Goal: Transaction & Acquisition: Purchase product/service

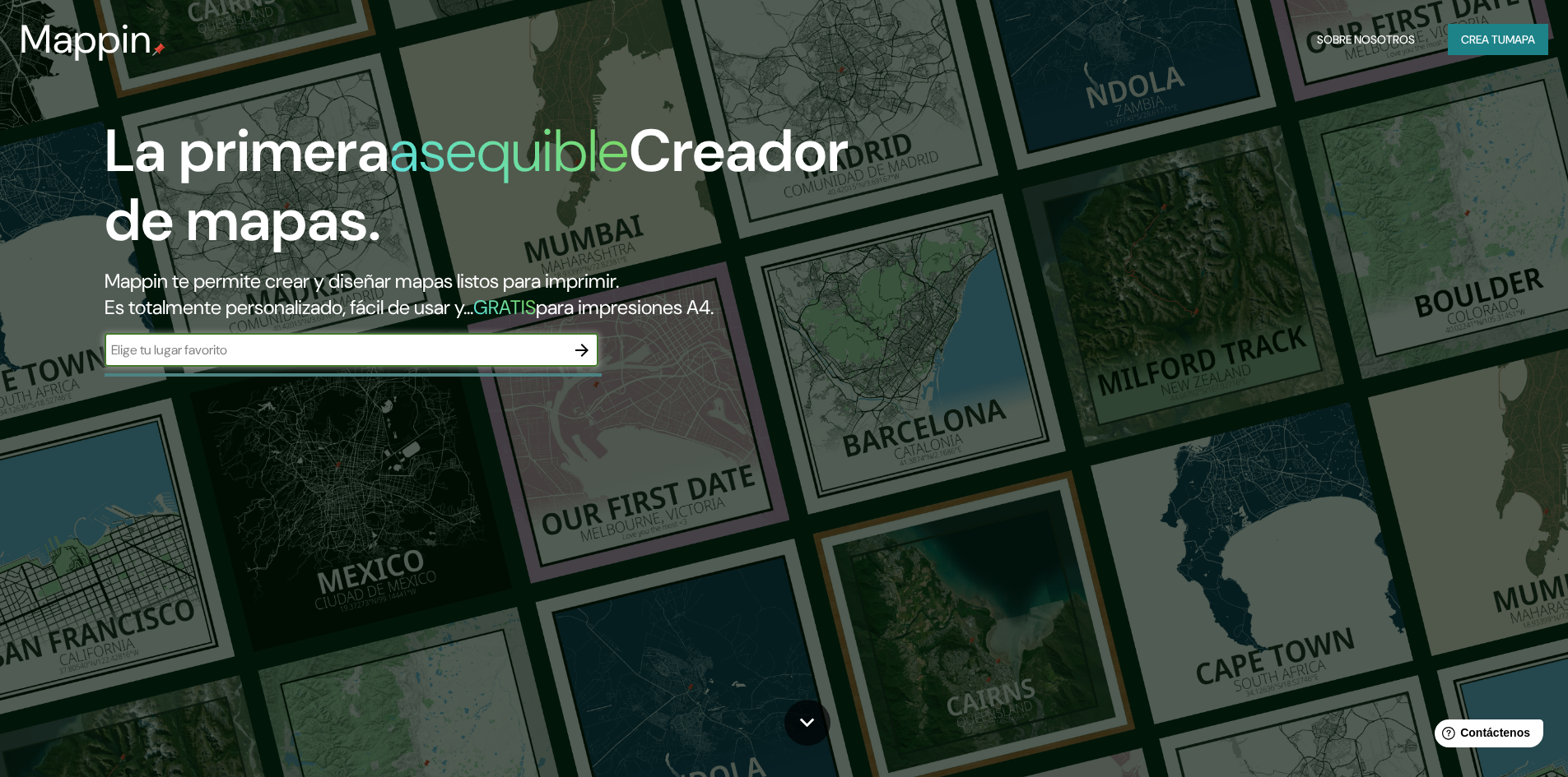
click at [1524, 39] on font "mapa" at bounding box center [1520, 40] width 30 height 15
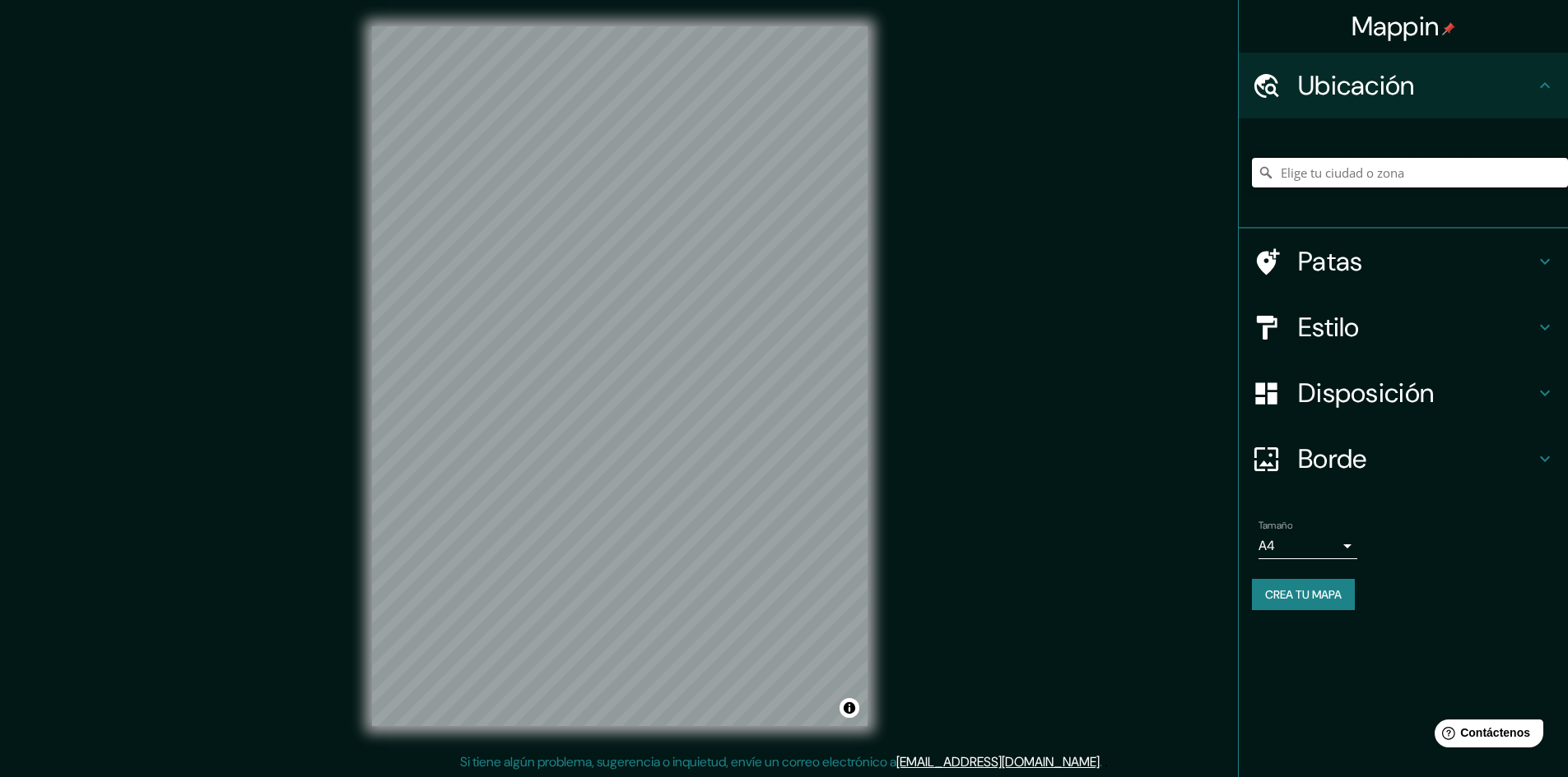
click at [1394, 174] on input "Elige tu ciudad o zona" at bounding box center [1410, 173] width 316 height 30
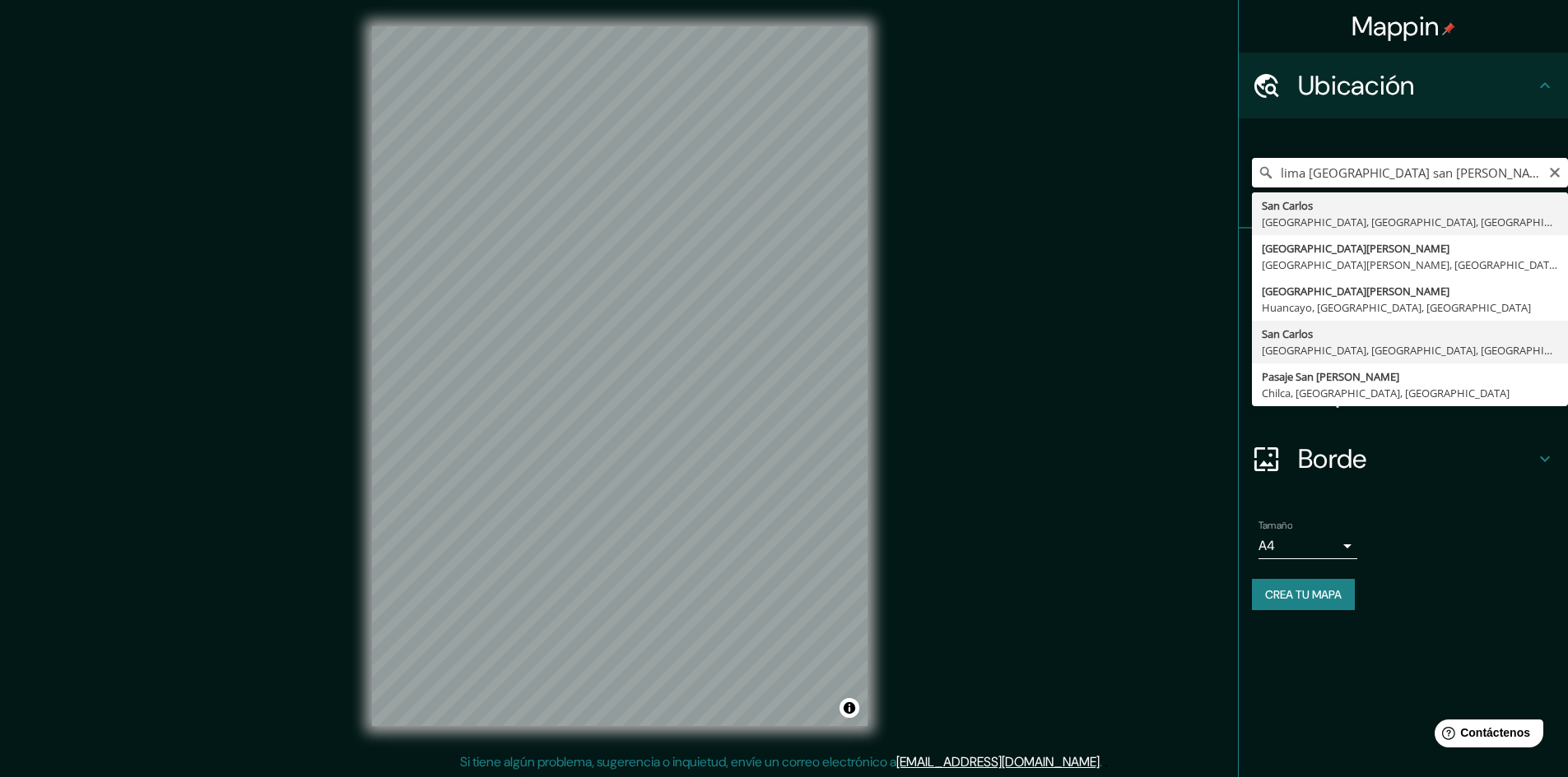
scroll to position [2, 0]
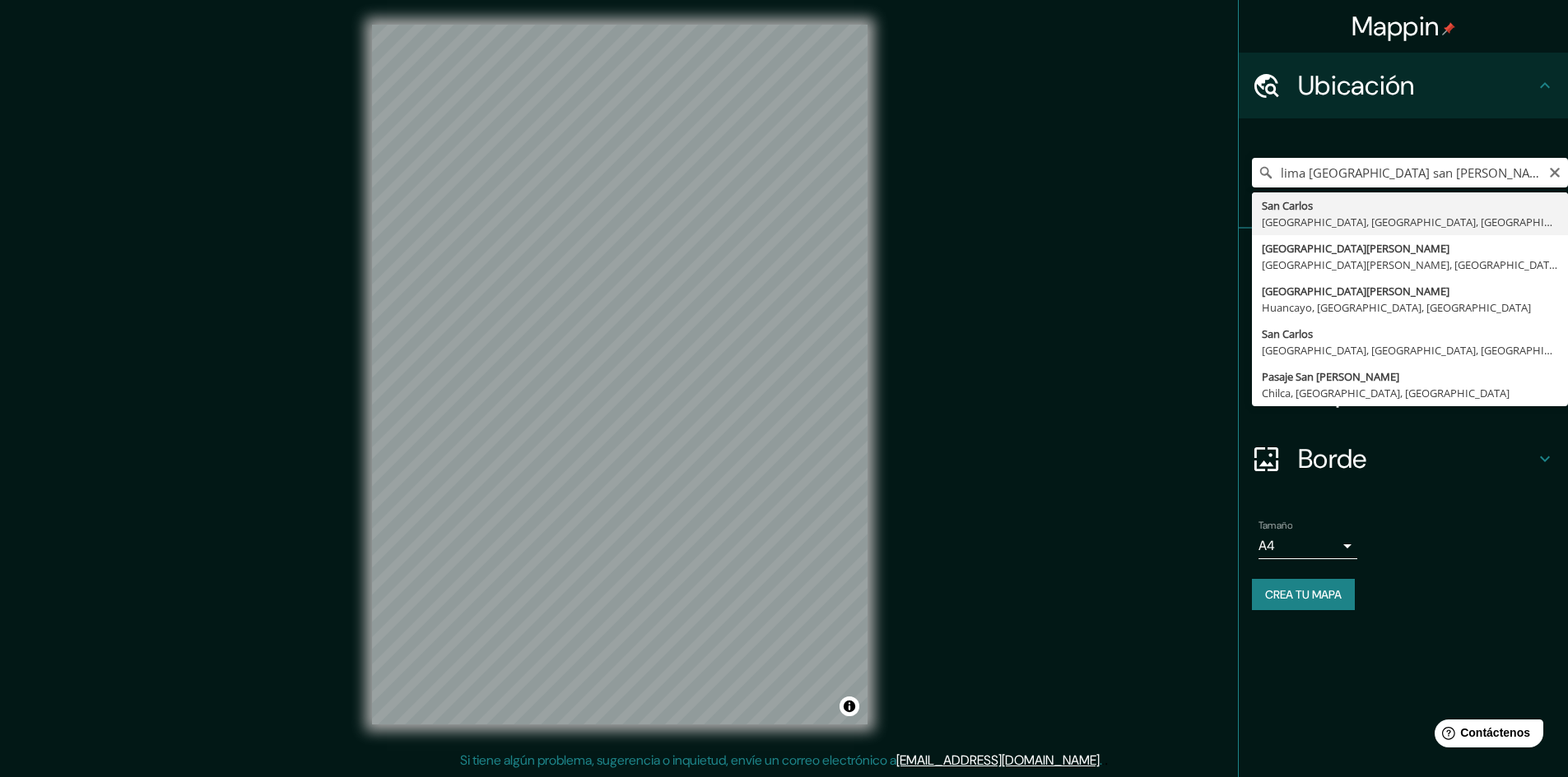
type input "[GEOGRAPHIC_DATA][PERSON_NAME], [GEOGRAPHIC_DATA], [GEOGRAPHIC_DATA], [GEOGRAPH…"
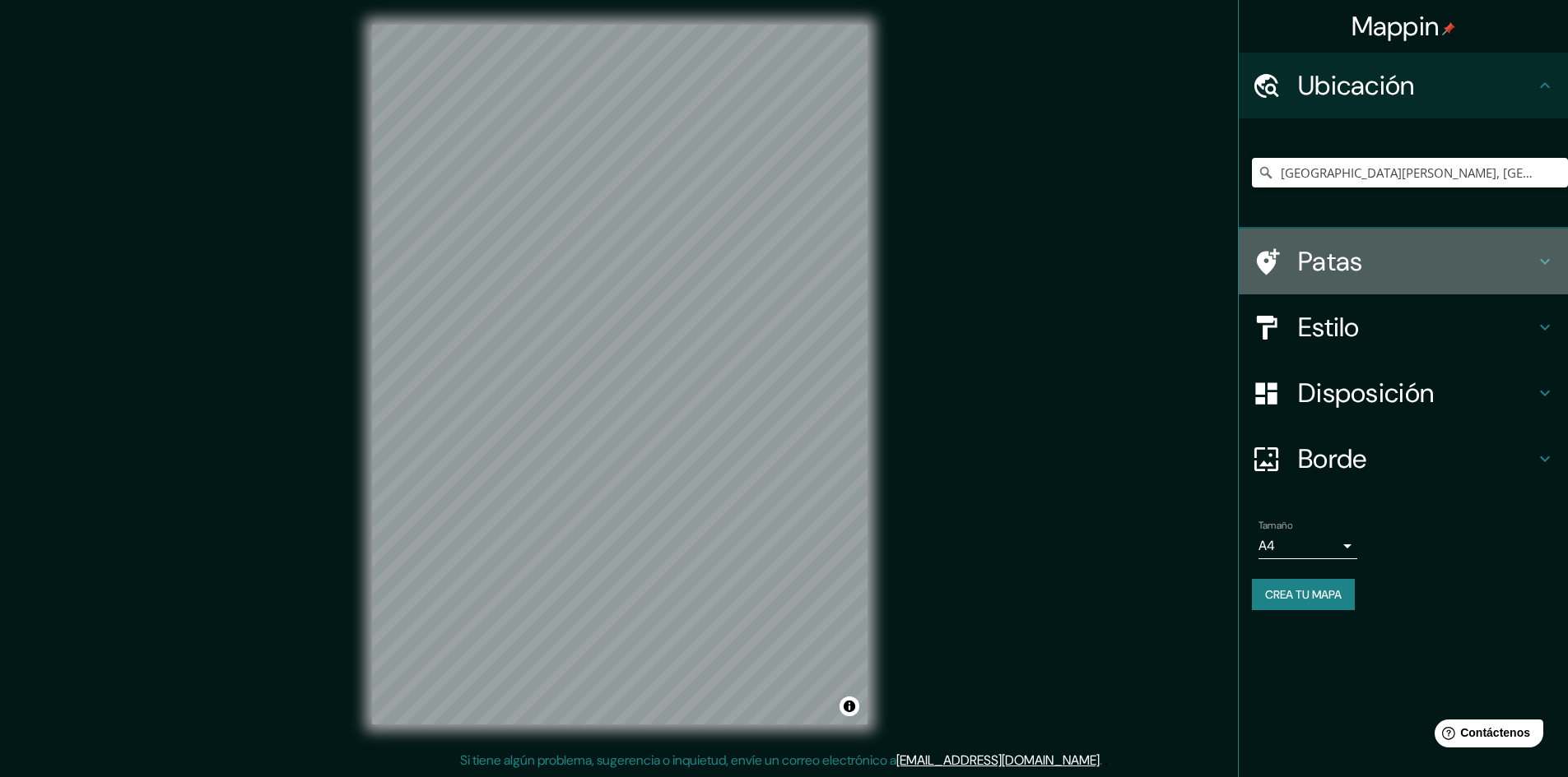
click at [1409, 278] on h4 "Patas" at bounding box center [1416, 261] width 237 height 32
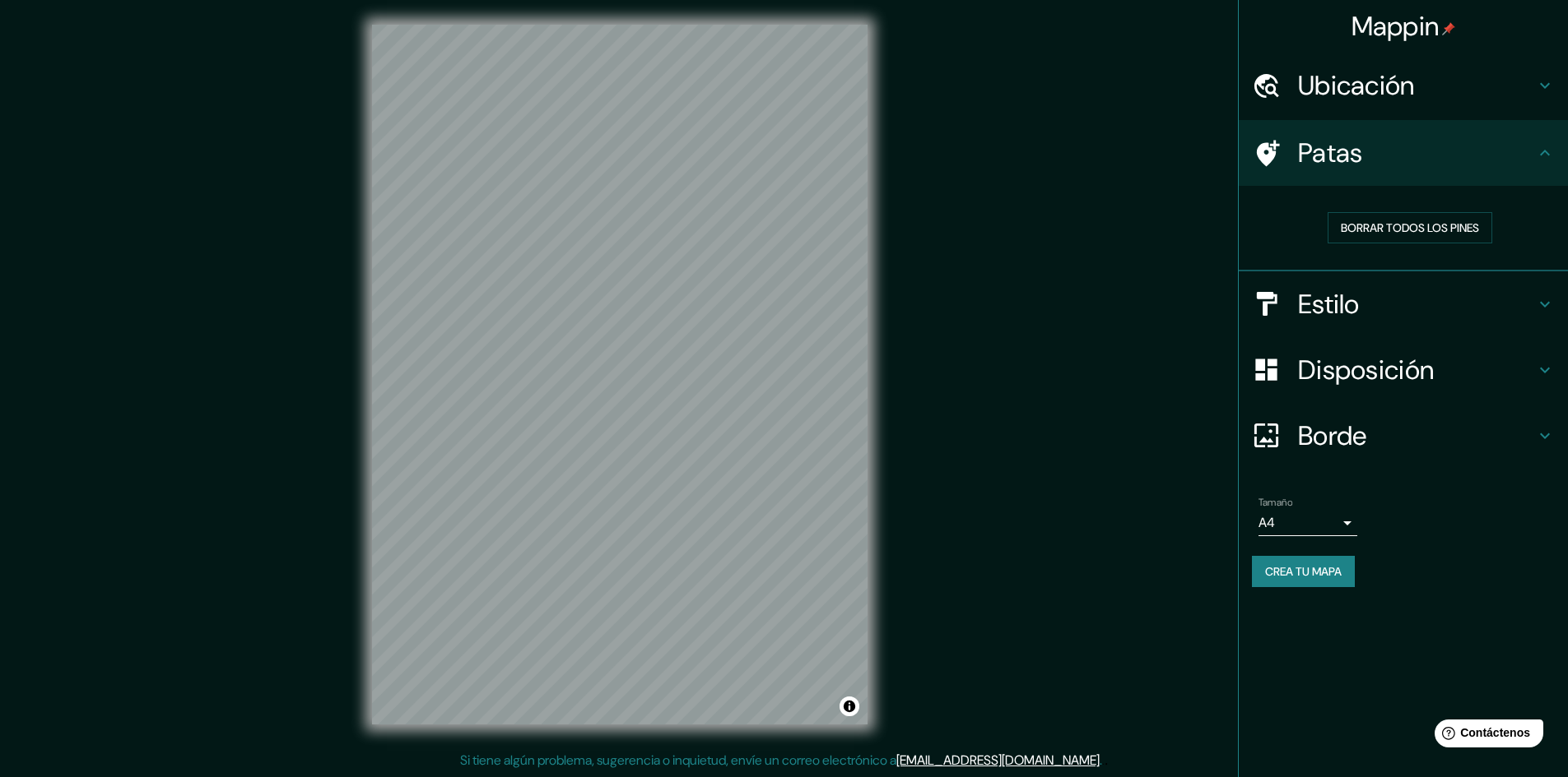
click at [1447, 163] on h4 "Patas" at bounding box center [1416, 152] width 237 height 32
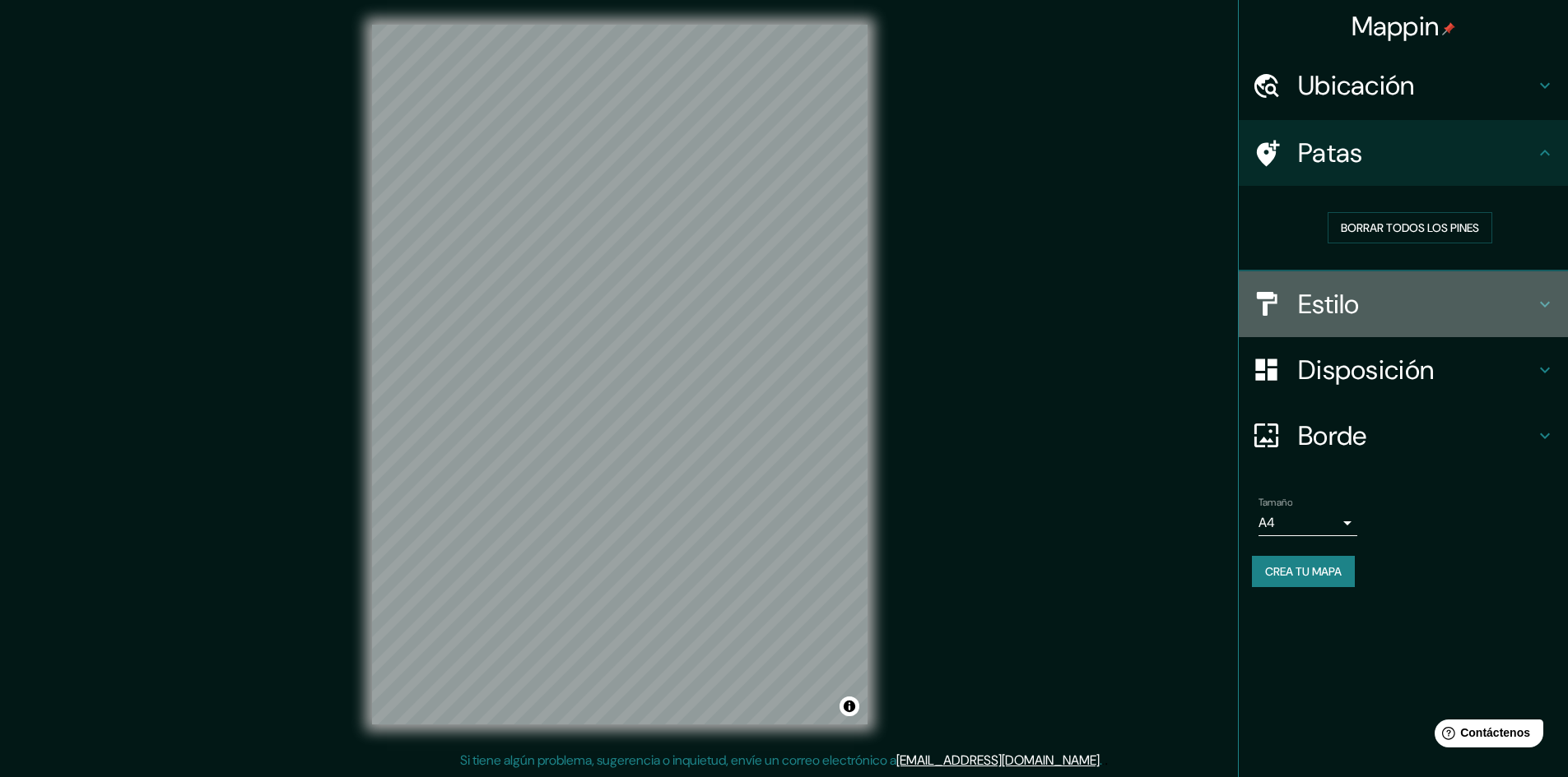
click at [1421, 304] on h4 "Estilo" at bounding box center [1416, 304] width 237 height 32
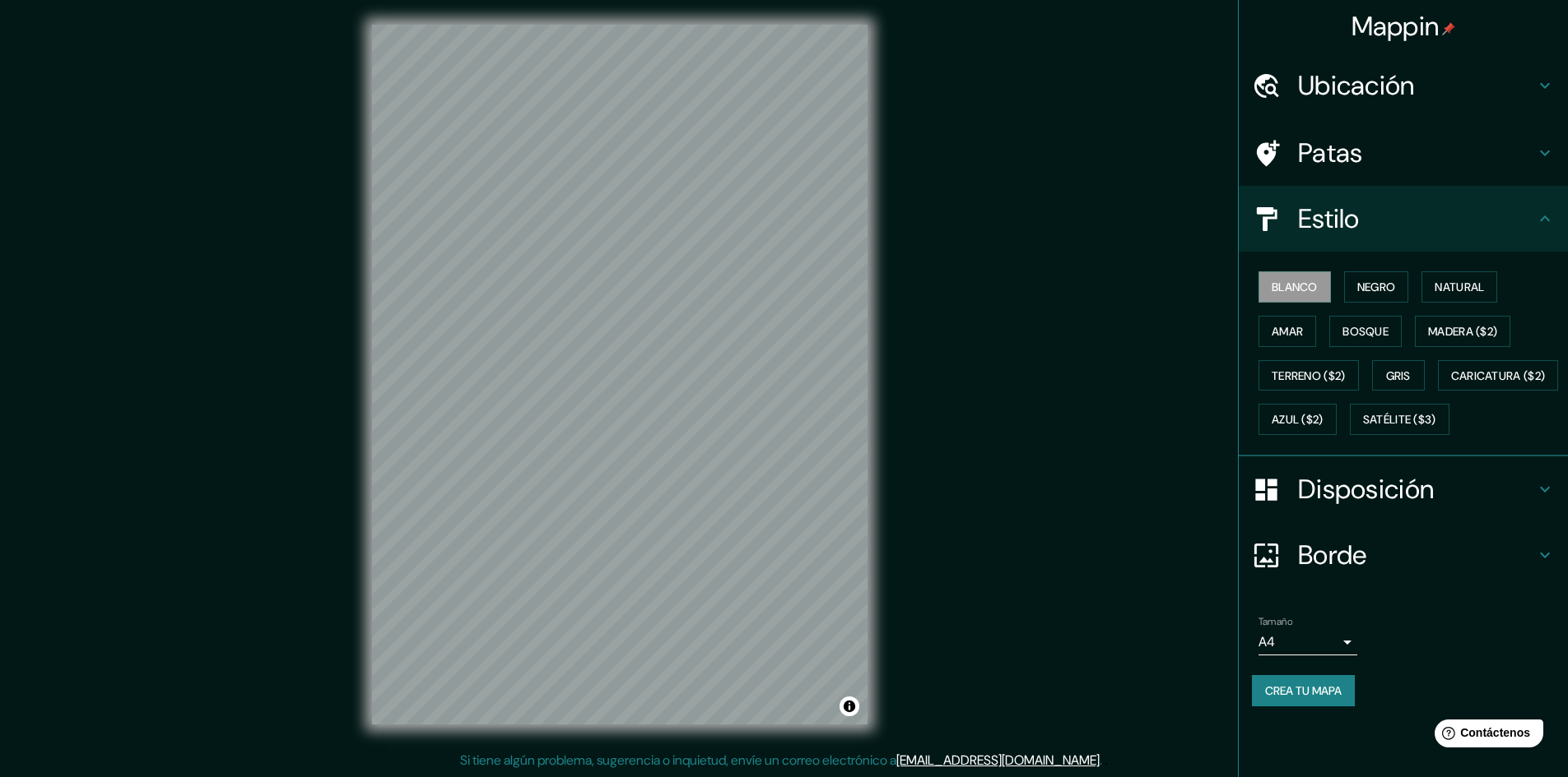
click at [1392, 304] on div "Blanco Negro Natural Amar Bosque Madera ($2) Terreno ($2) Gris Caricatura ($2) …" at bounding box center [1410, 353] width 316 height 176
click at [1390, 287] on font "Negro" at bounding box center [1377, 287] width 39 height 15
click at [1432, 277] on button "Natural" at bounding box center [1459, 287] width 76 height 32
click at [1274, 346] on button "Amar" at bounding box center [1287, 331] width 58 height 32
click at [1319, 507] on font "Disposición" at bounding box center [1365, 489] width 136 height 34
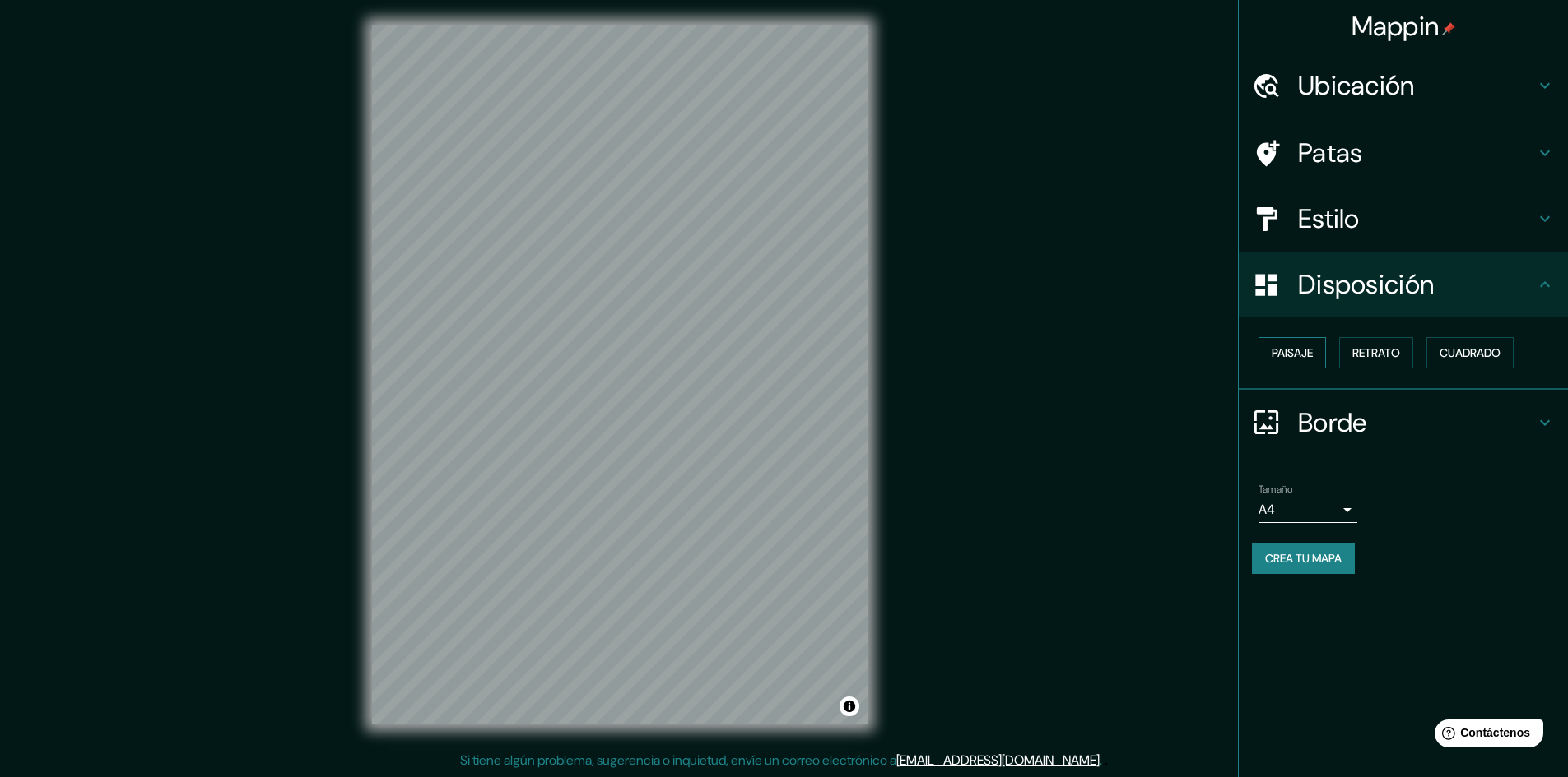
click at [1296, 357] on font "Paisaje" at bounding box center [1292, 353] width 41 height 15
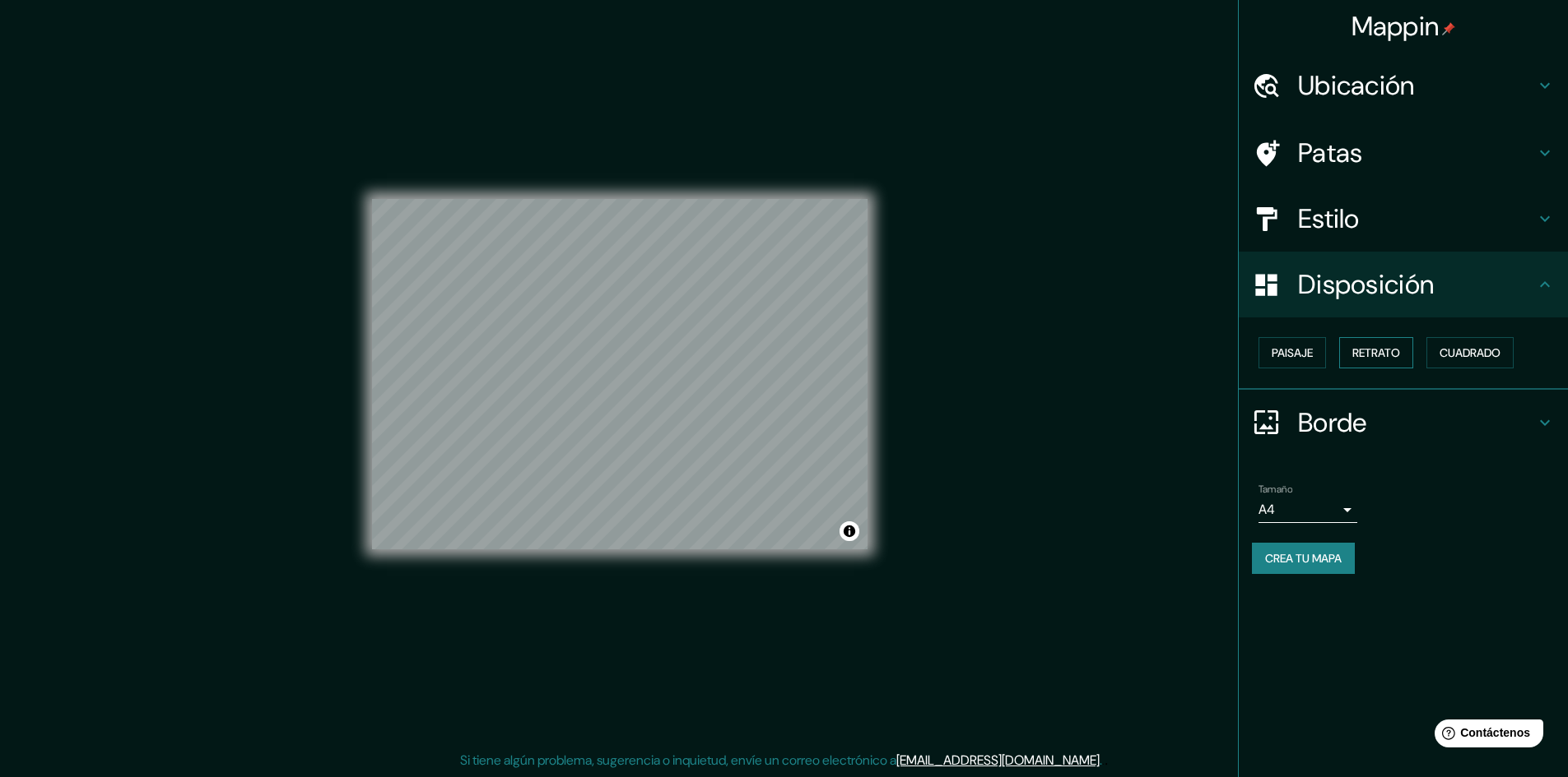
click at [1391, 339] on button "Retrato" at bounding box center [1376, 353] width 74 height 32
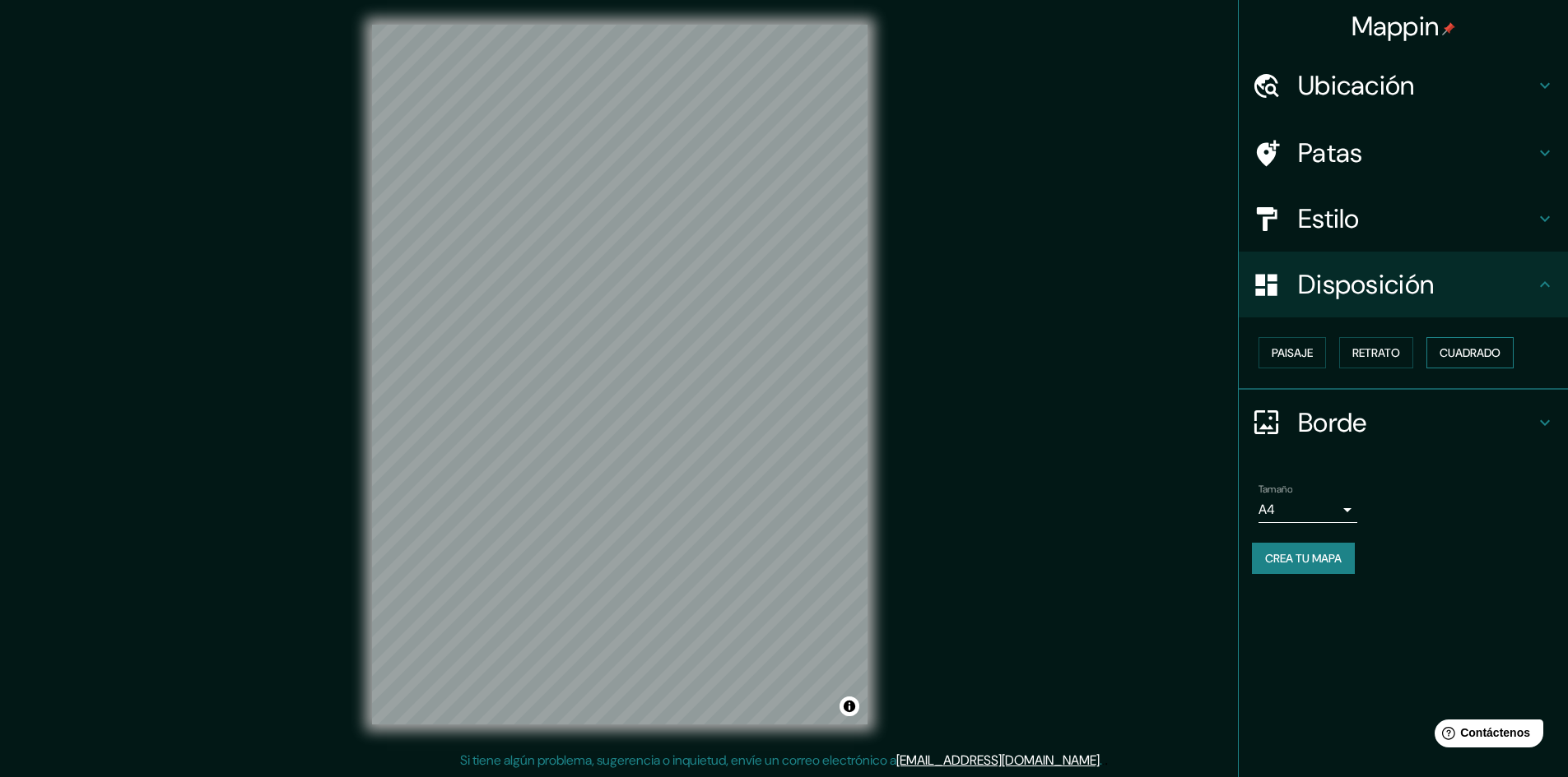
click at [1446, 344] on font "Cuadrado" at bounding box center [1470, 353] width 61 height 21
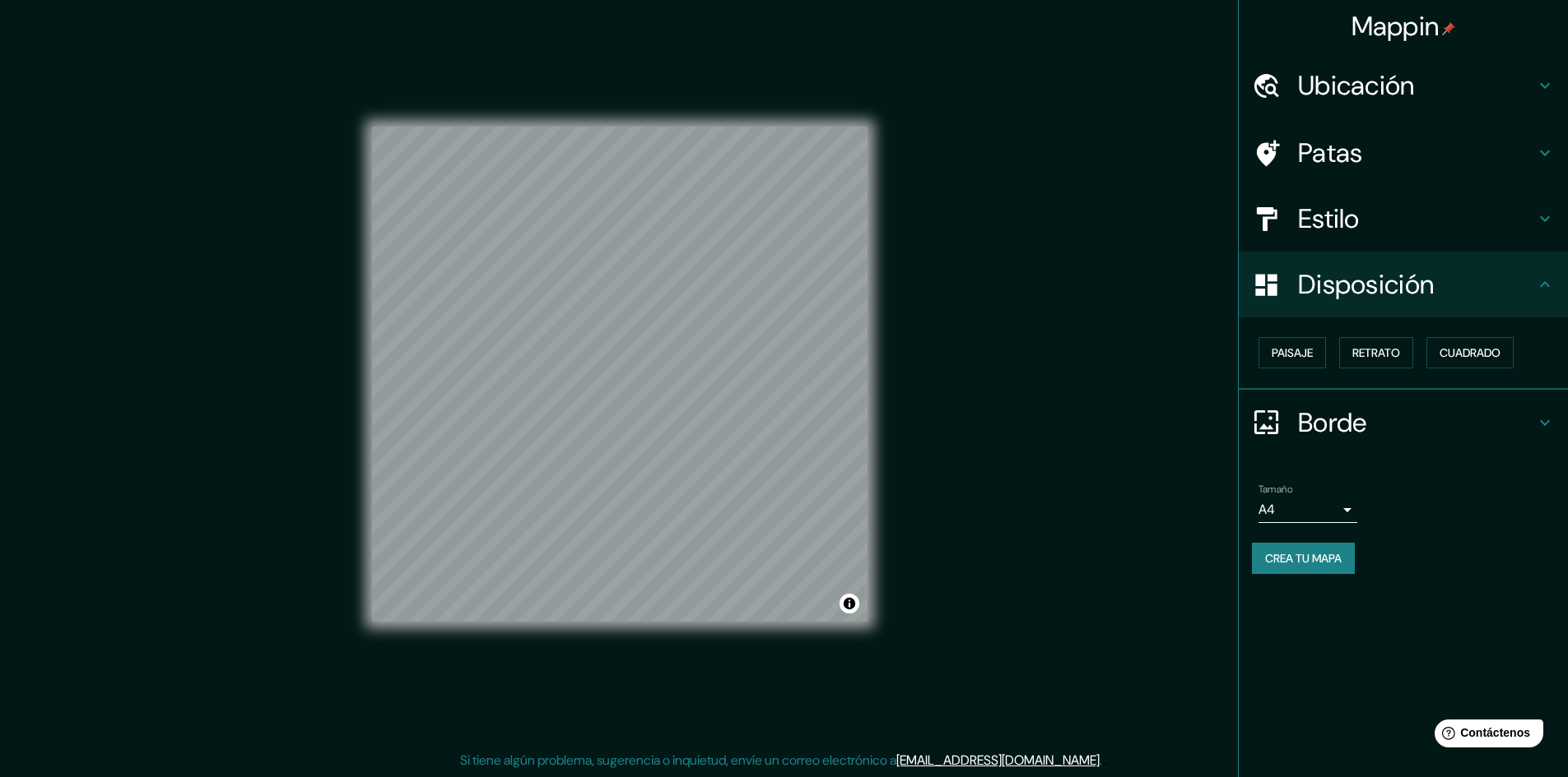
click at [1336, 347] on div "Paisaje Retrato Cuadrado" at bounding box center [1410, 353] width 316 height 45
click at [1320, 350] on button "Paisaje" at bounding box center [1292, 353] width 68 height 32
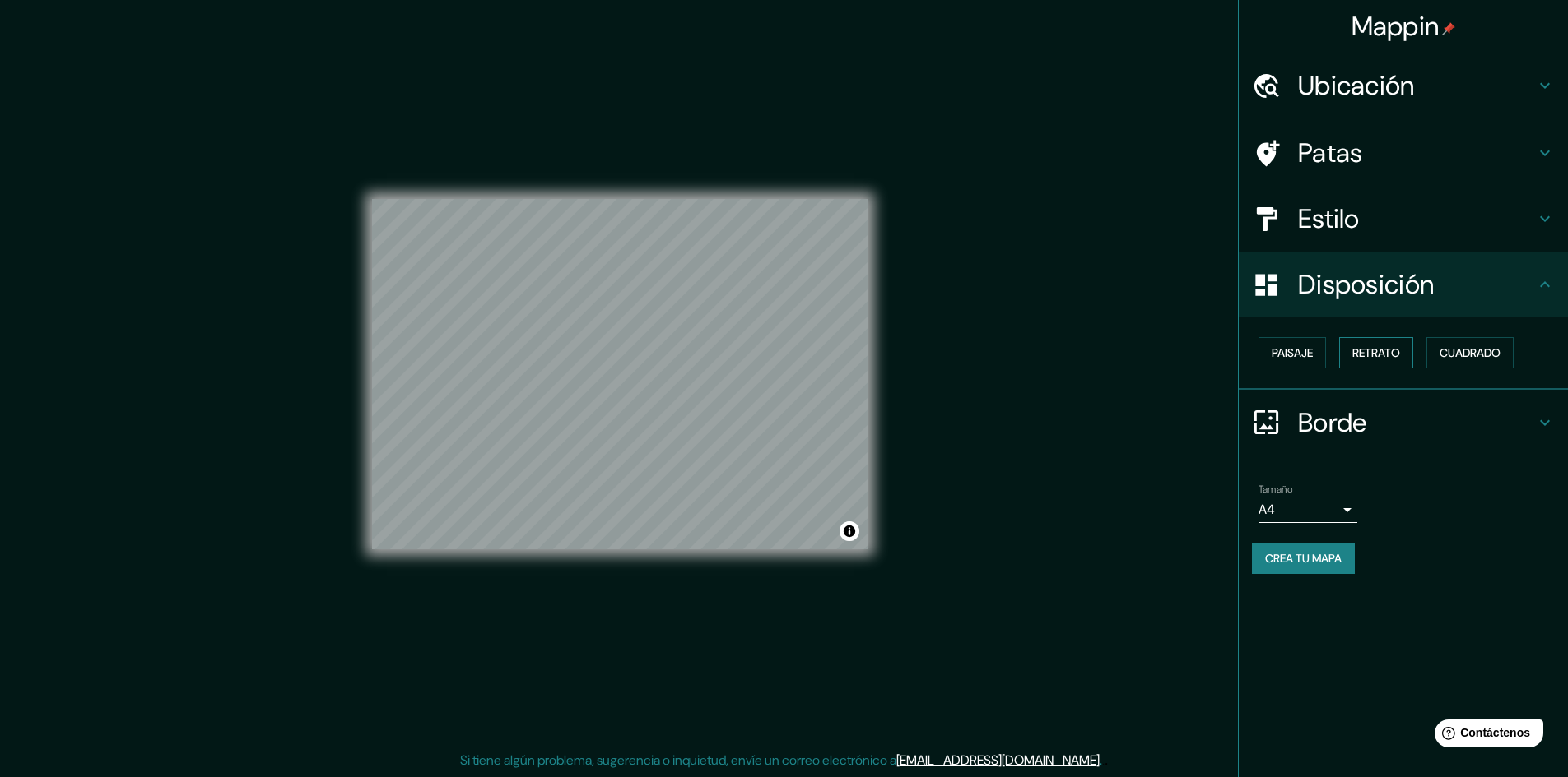
click at [1392, 346] on font "Retrato" at bounding box center [1376, 353] width 47 height 15
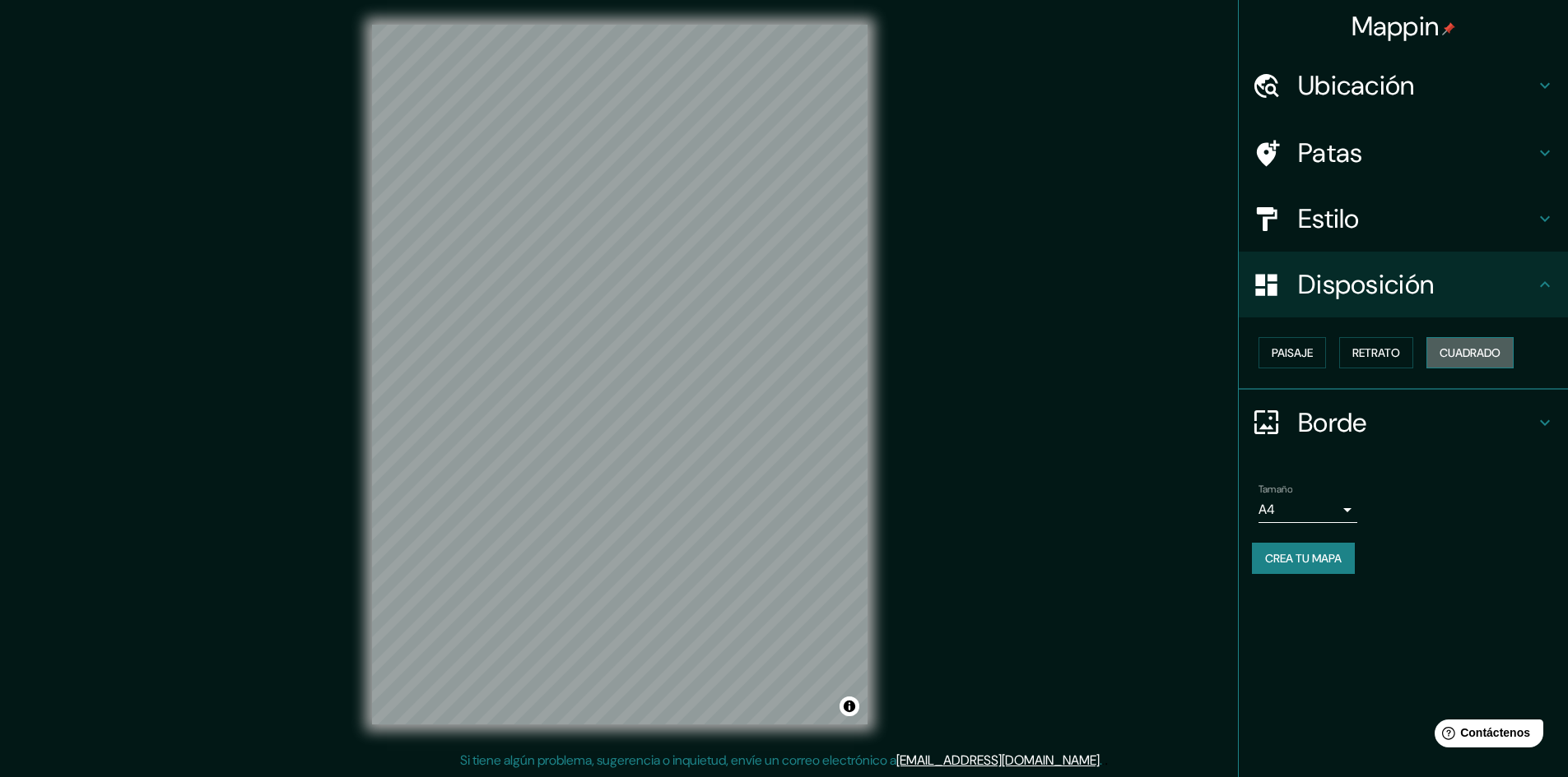
click at [1451, 339] on button "Cuadrado" at bounding box center [1470, 353] width 87 height 32
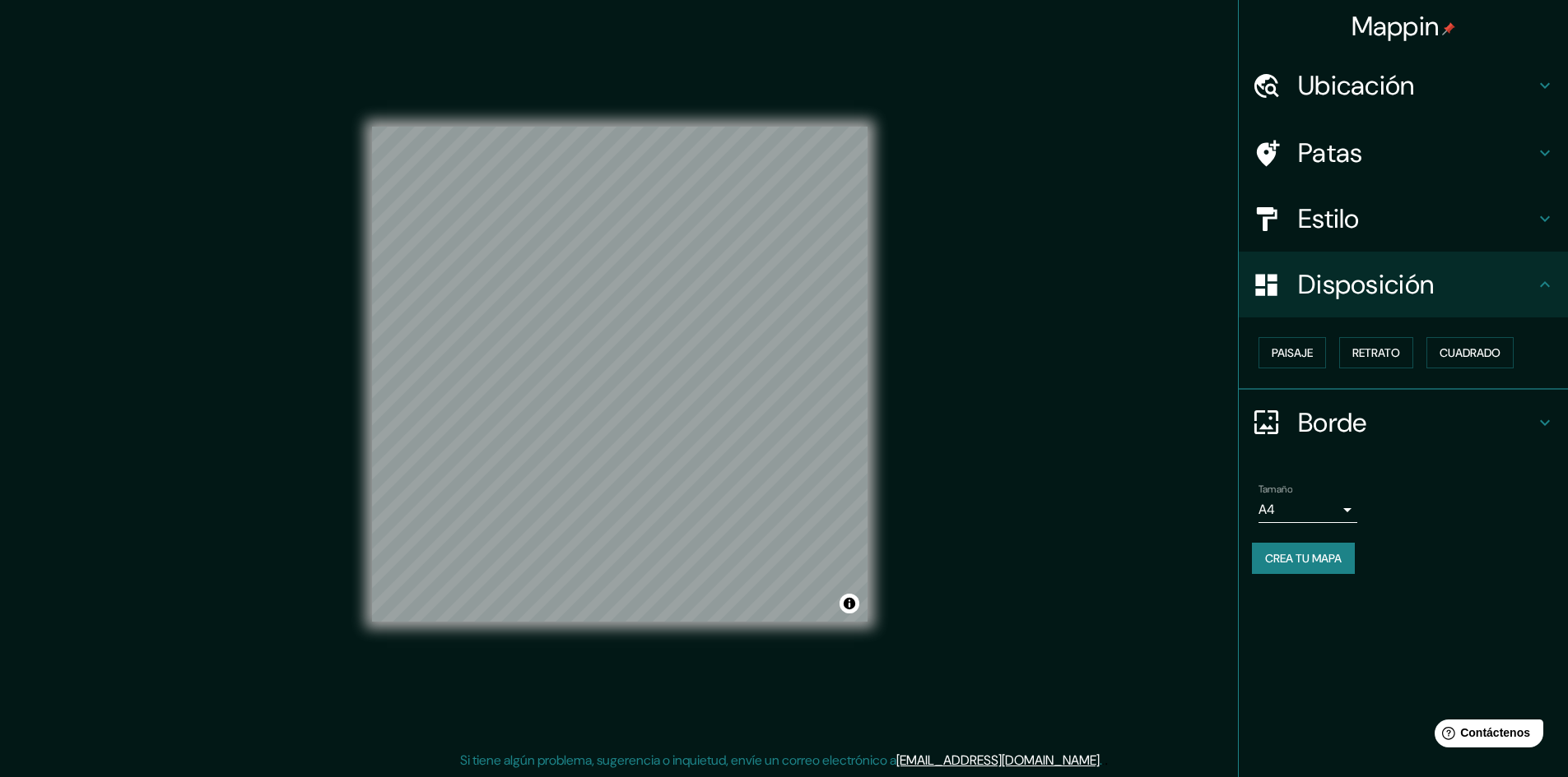
click at [1345, 440] on div "Borde" at bounding box center [1403, 422] width 329 height 66
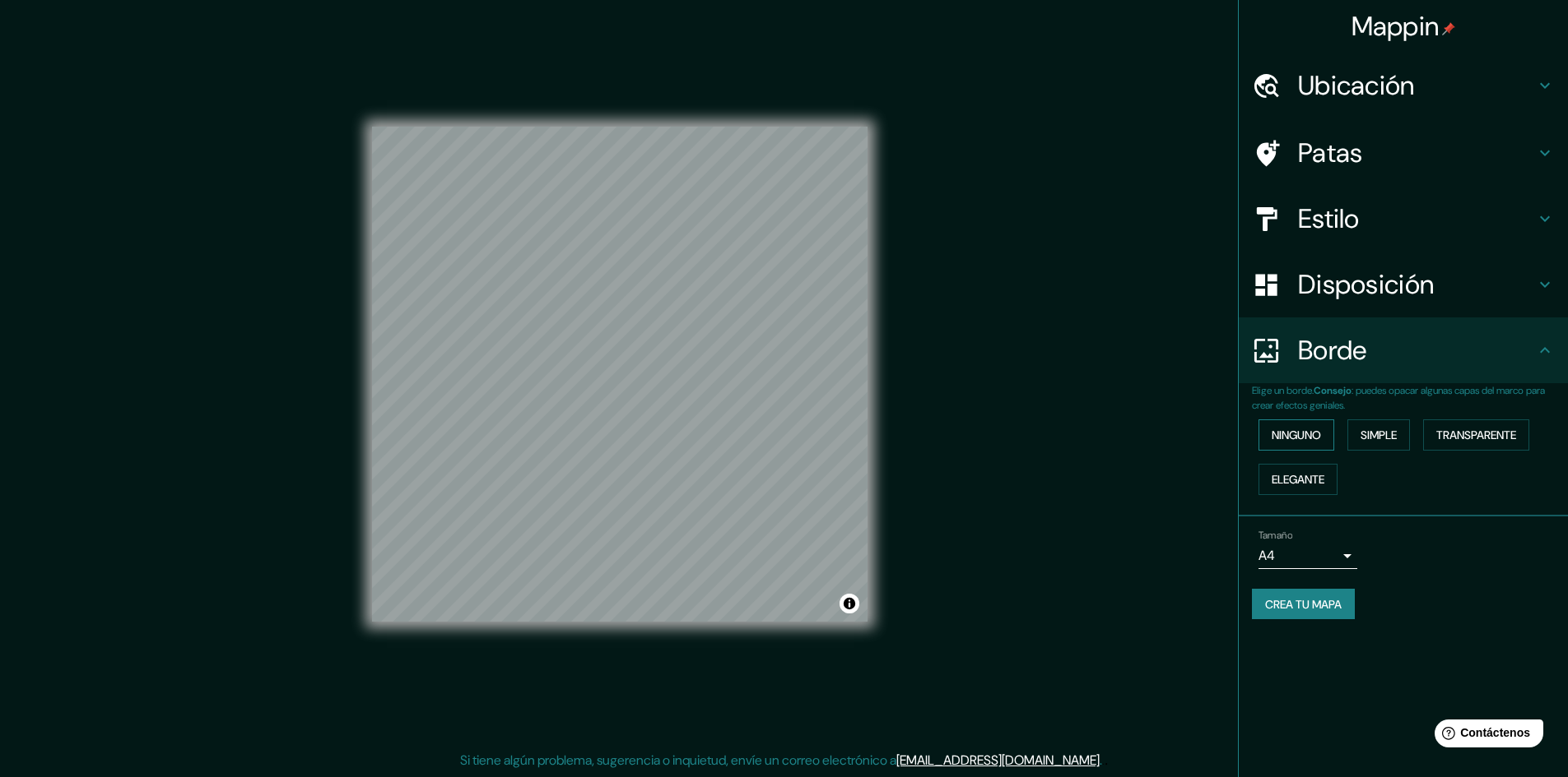
click at [1295, 443] on font "Ninguno" at bounding box center [1296, 435] width 49 height 15
click at [1392, 432] on font "Simple" at bounding box center [1379, 435] width 36 height 15
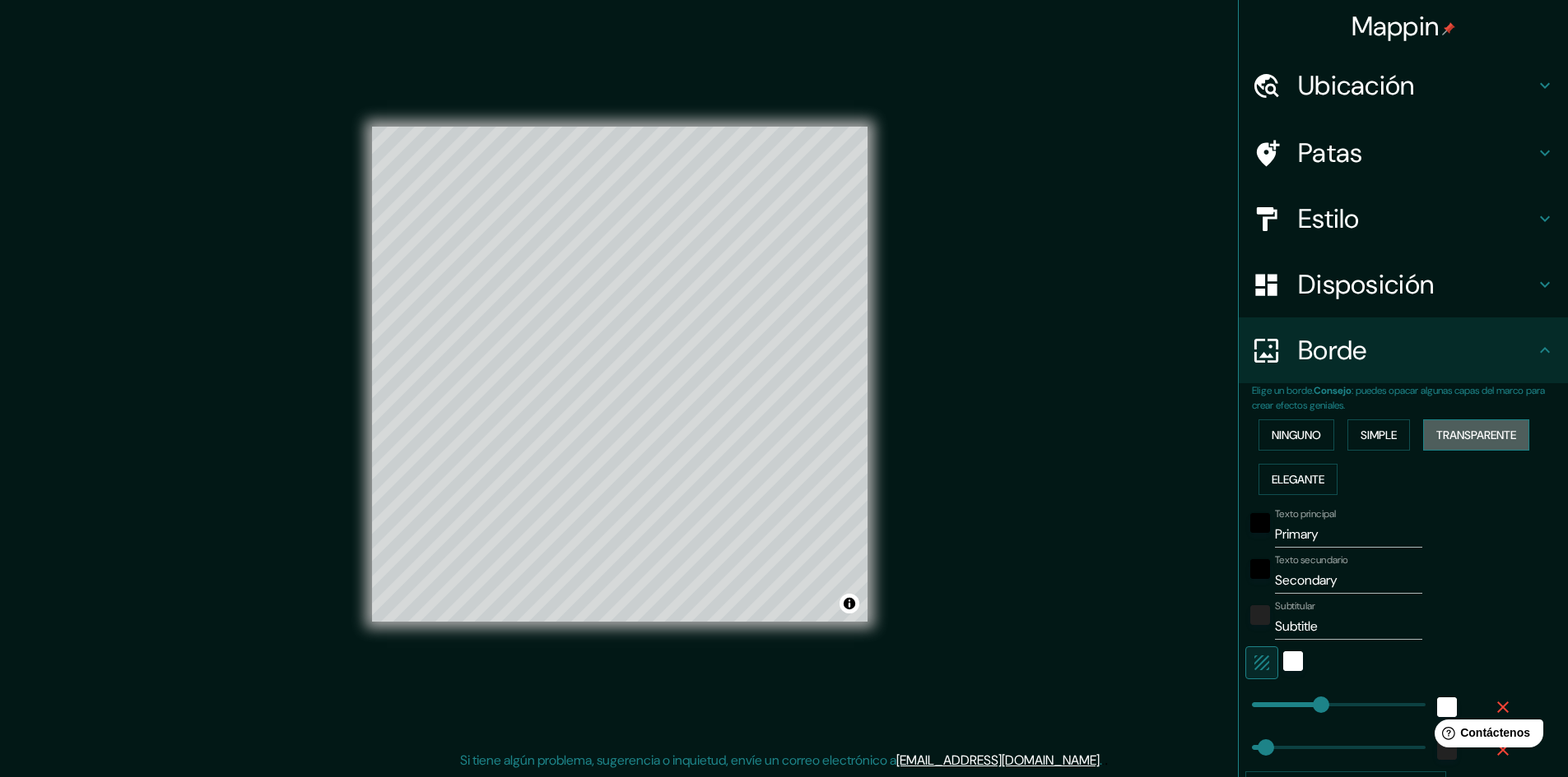
click at [1483, 421] on button "Transparente" at bounding box center [1476, 435] width 106 height 32
click at [1302, 473] on font "Elegante" at bounding box center [1298, 480] width 53 height 15
click at [1290, 436] on font "Ninguno" at bounding box center [1296, 435] width 49 height 15
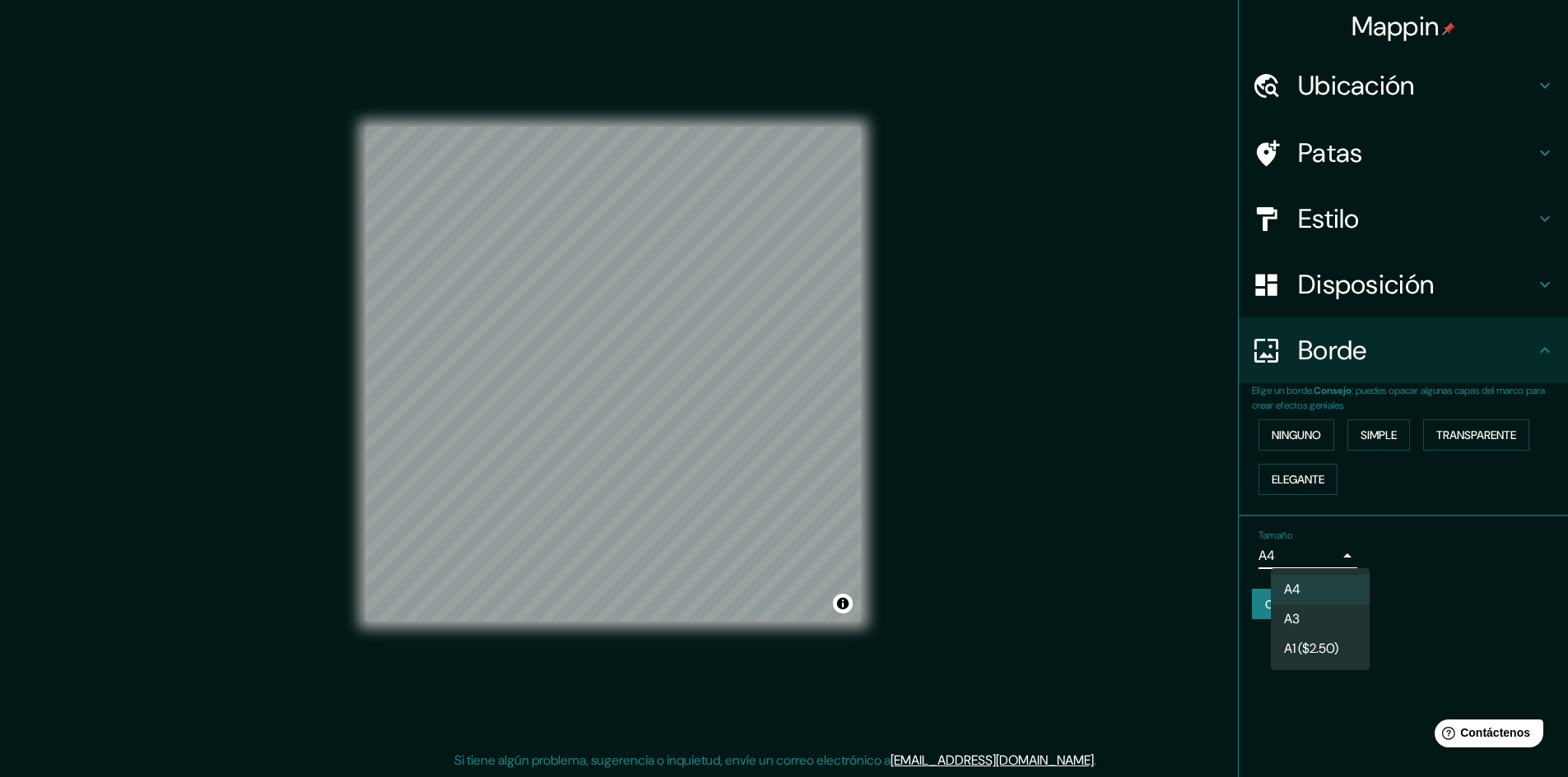
click at [1328, 559] on body "Mappin Ubicación [GEOGRAPHIC_DATA][PERSON_NAME], [GEOGRAPHIC_DATA], [GEOGRAPHIC…" at bounding box center [784, 386] width 1568 height 777
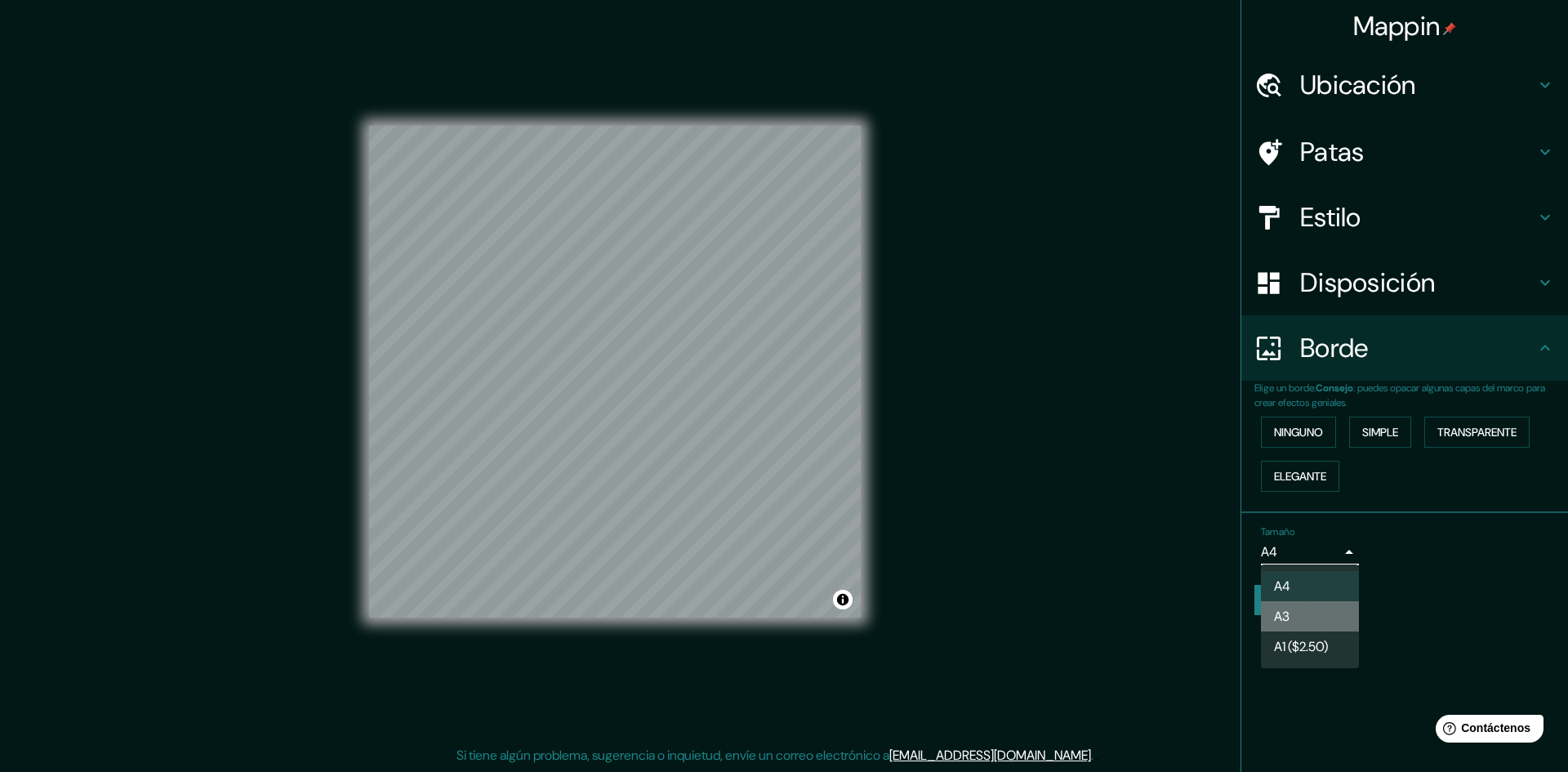
click at [1315, 621] on li "A3" at bounding box center [1310, 616] width 98 height 30
type input "a4"
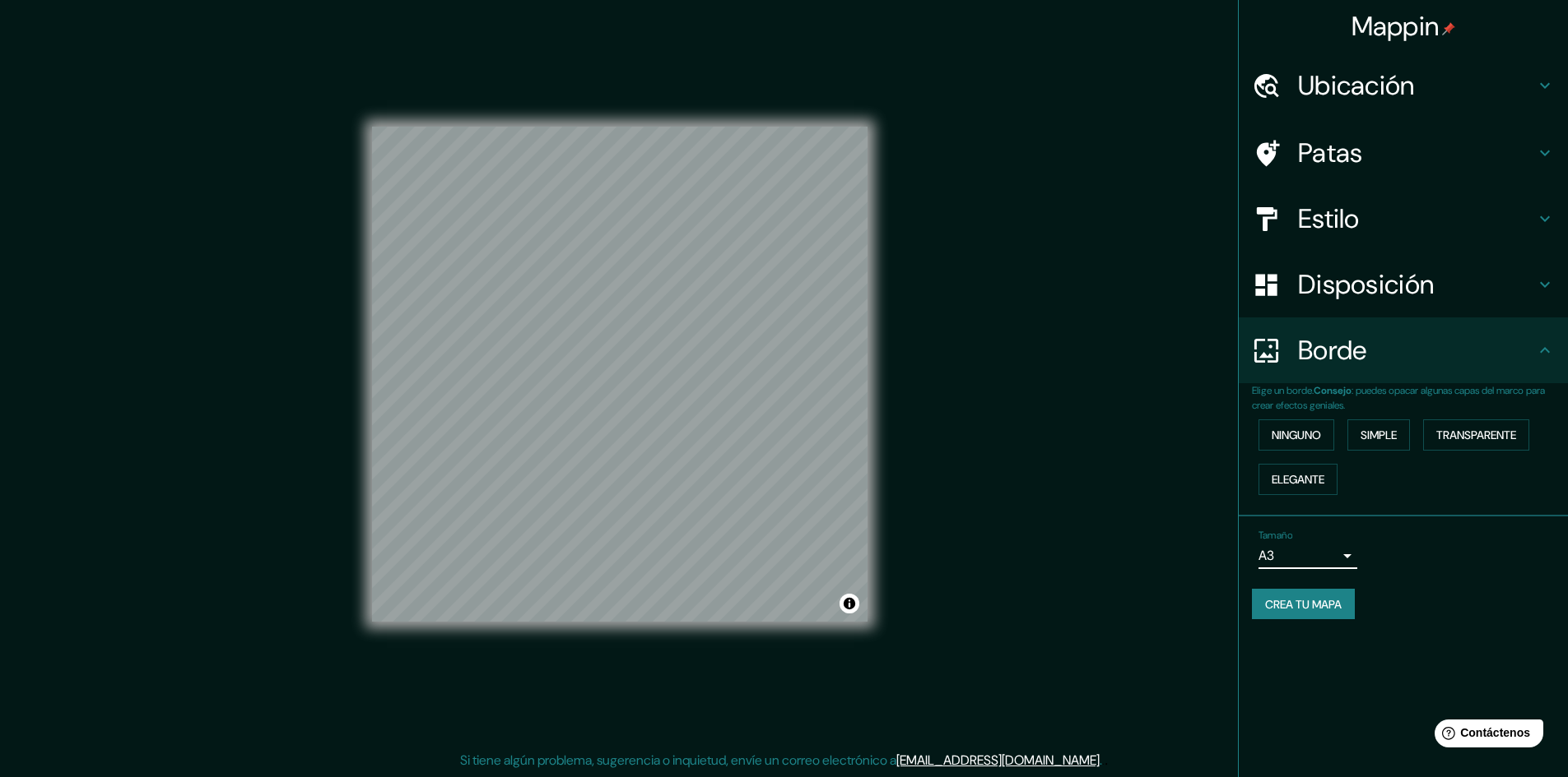
click at [1405, 565] on div "Tamaño A3 a4" at bounding box center [1404, 549] width 303 height 53
click at [1324, 293] on font "Disposición" at bounding box center [1365, 284] width 136 height 34
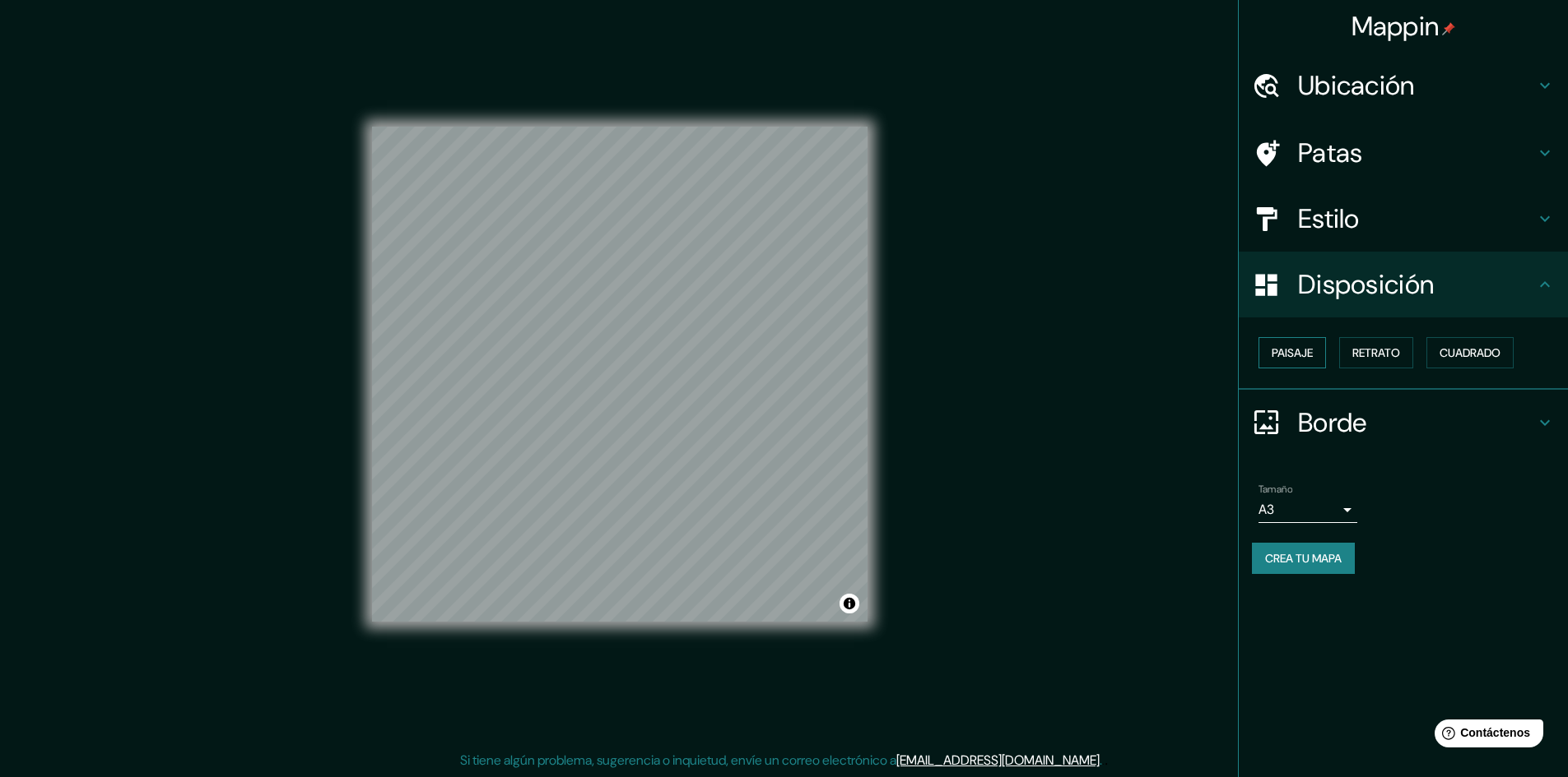
click at [1309, 356] on font "Paisaje" at bounding box center [1292, 353] width 41 height 15
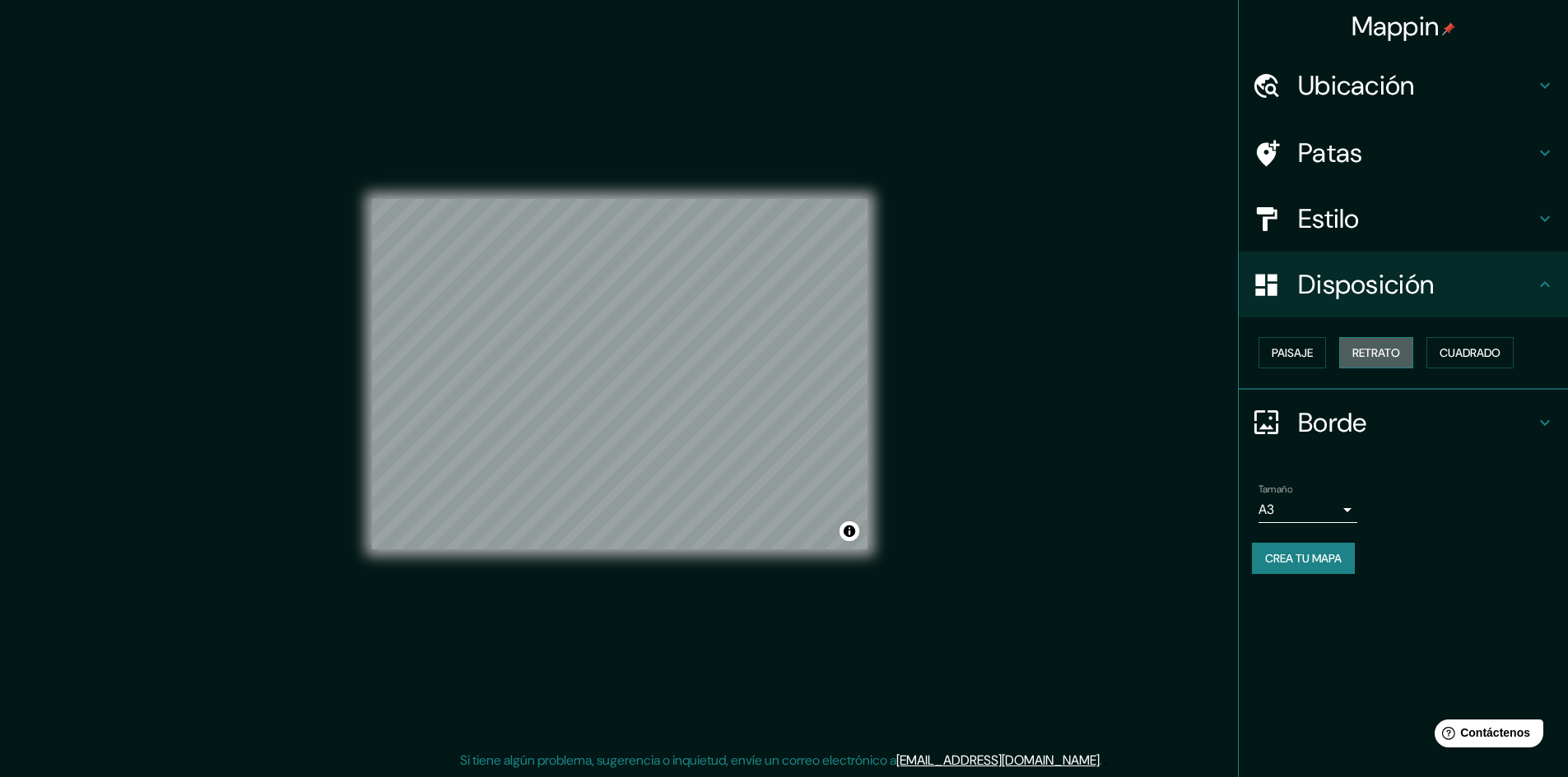
click at [1389, 359] on font "Retrato" at bounding box center [1376, 353] width 47 height 15
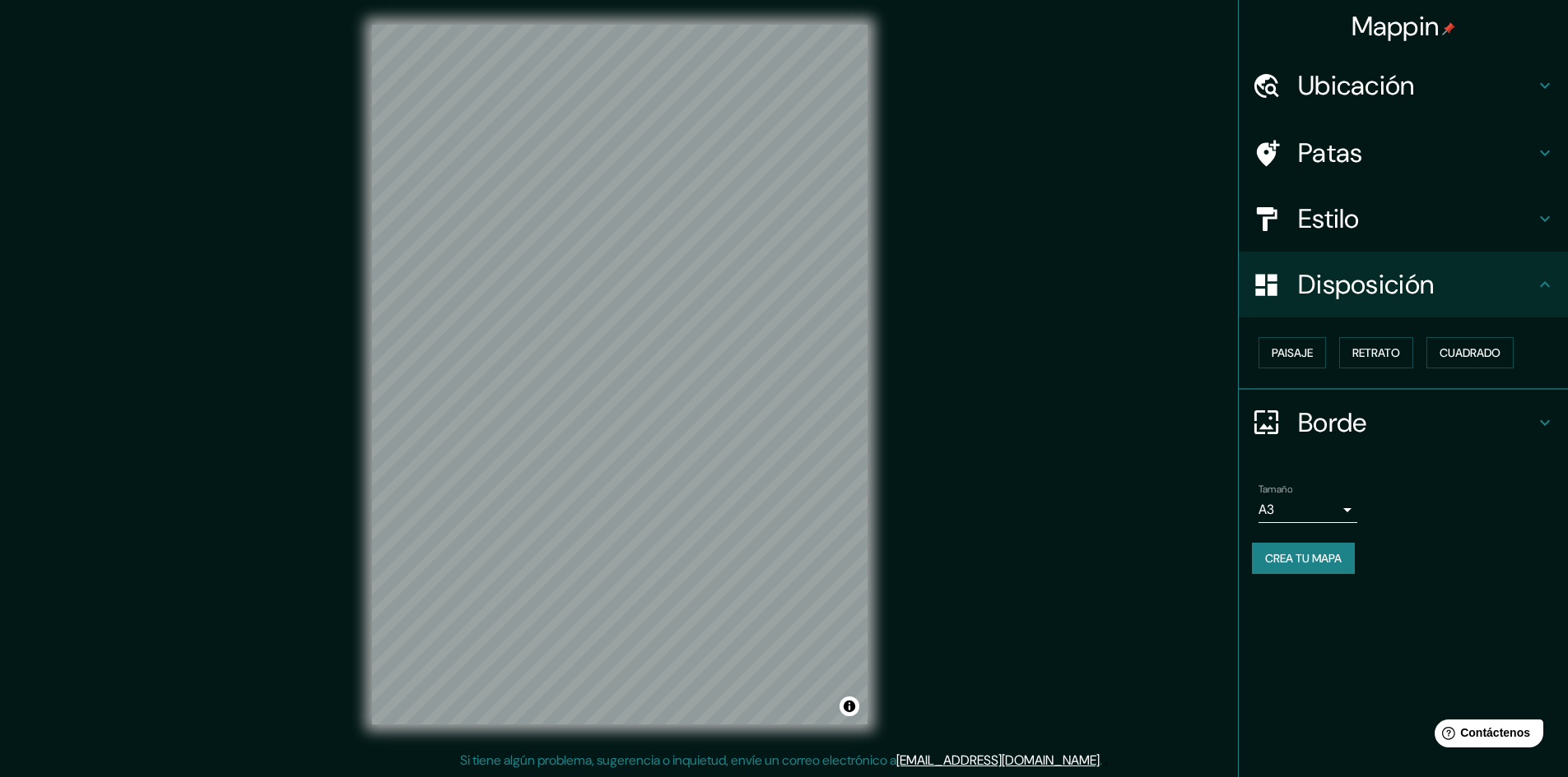
click at [1334, 239] on div "Estilo" at bounding box center [1403, 218] width 329 height 66
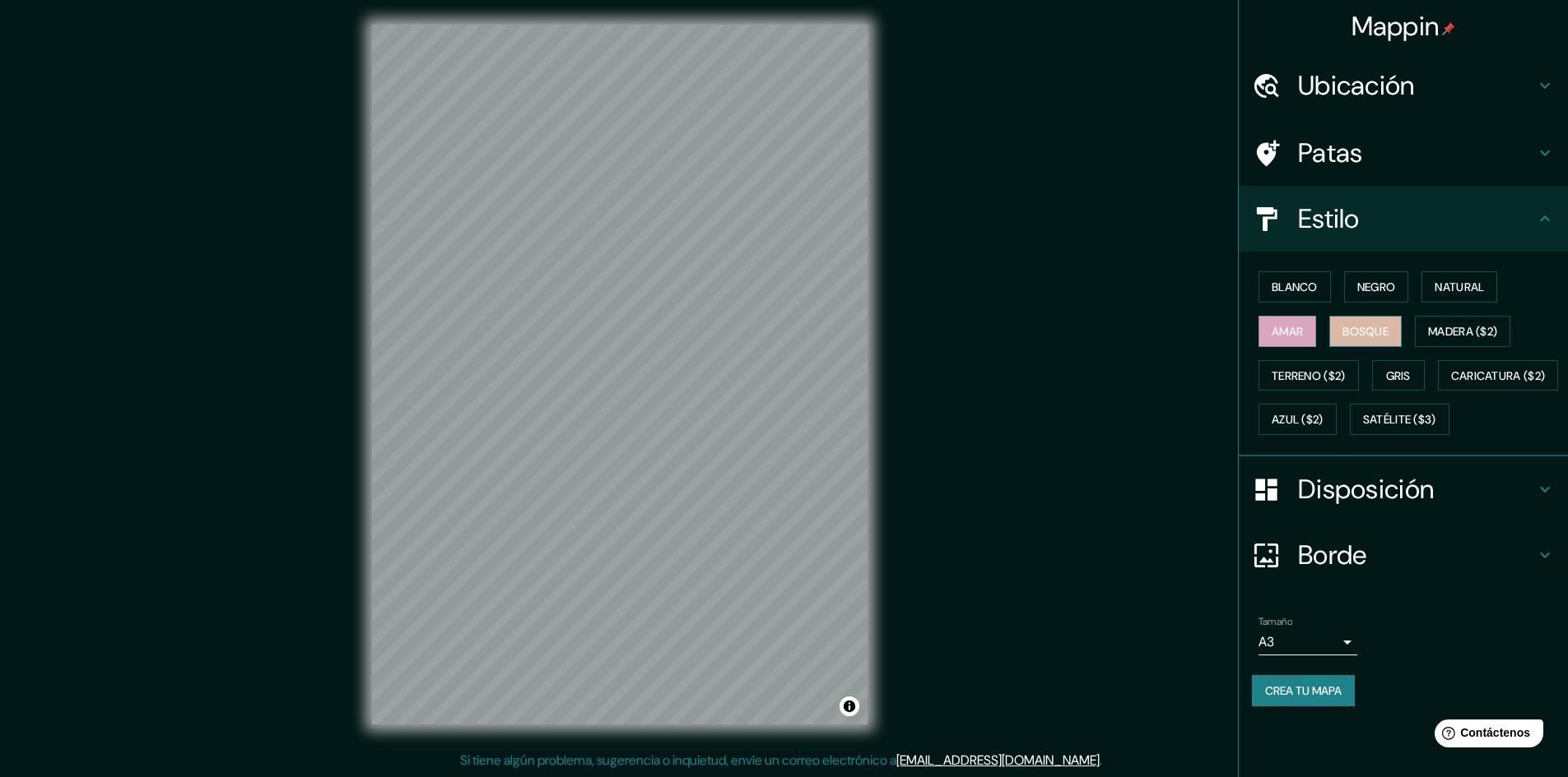
click at [1369, 333] on font "Bosque" at bounding box center [1365, 331] width 46 height 15
click at [1448, 331] on font "Madera ($2)" at bounding box center [1462, 331] width 69 height 15
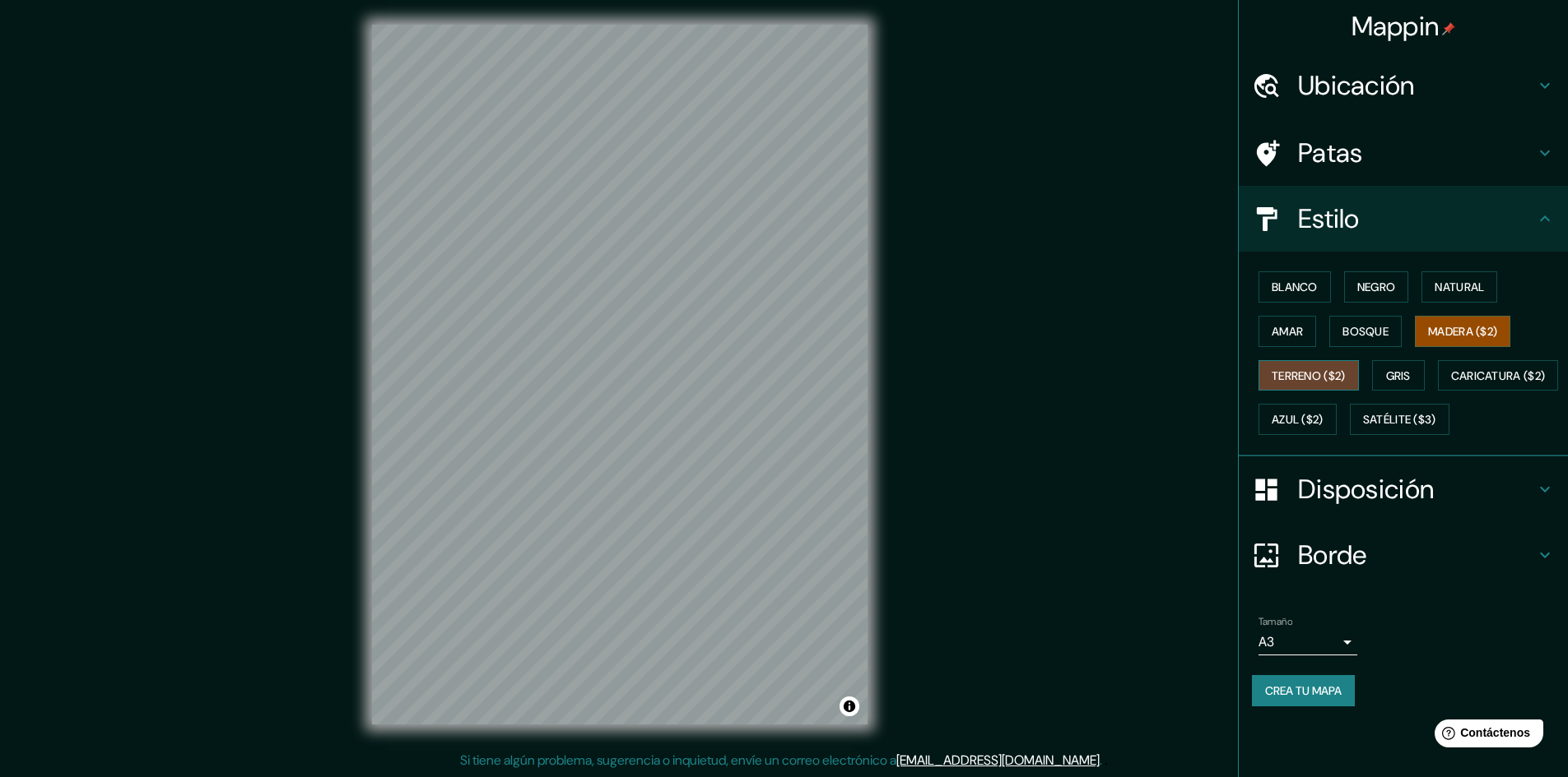
click at [1286, 371] on font "Terreno ($2)" at bounding box center [1309, 376] width 74 height 15
click at [1394, 360] on button "Gris" at bounding box center [1398, 376] width 53 height 32
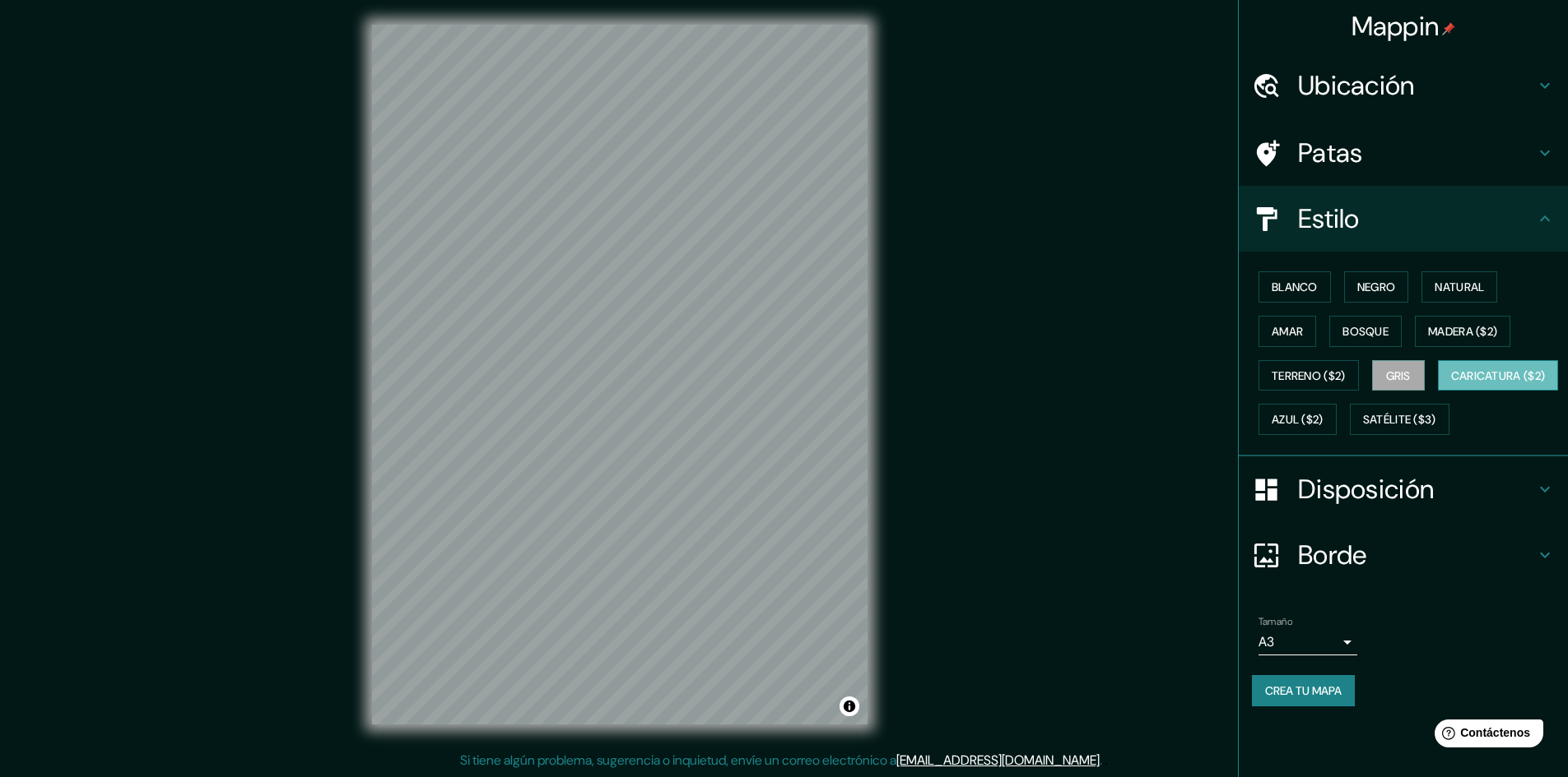
click at [1451, 383] on font "Caricatura ($2)" at bounding box center [1498, 376] width 95 height 15
click at [992, 396] on div "Mappin Ubicación [GEOGRAPHIC_DATA][PERSON_NAME], [GEOGRAPHIC_DATA], [GEOGRAPHIC…" at bounding box center [784, 387] width 1568 height 779
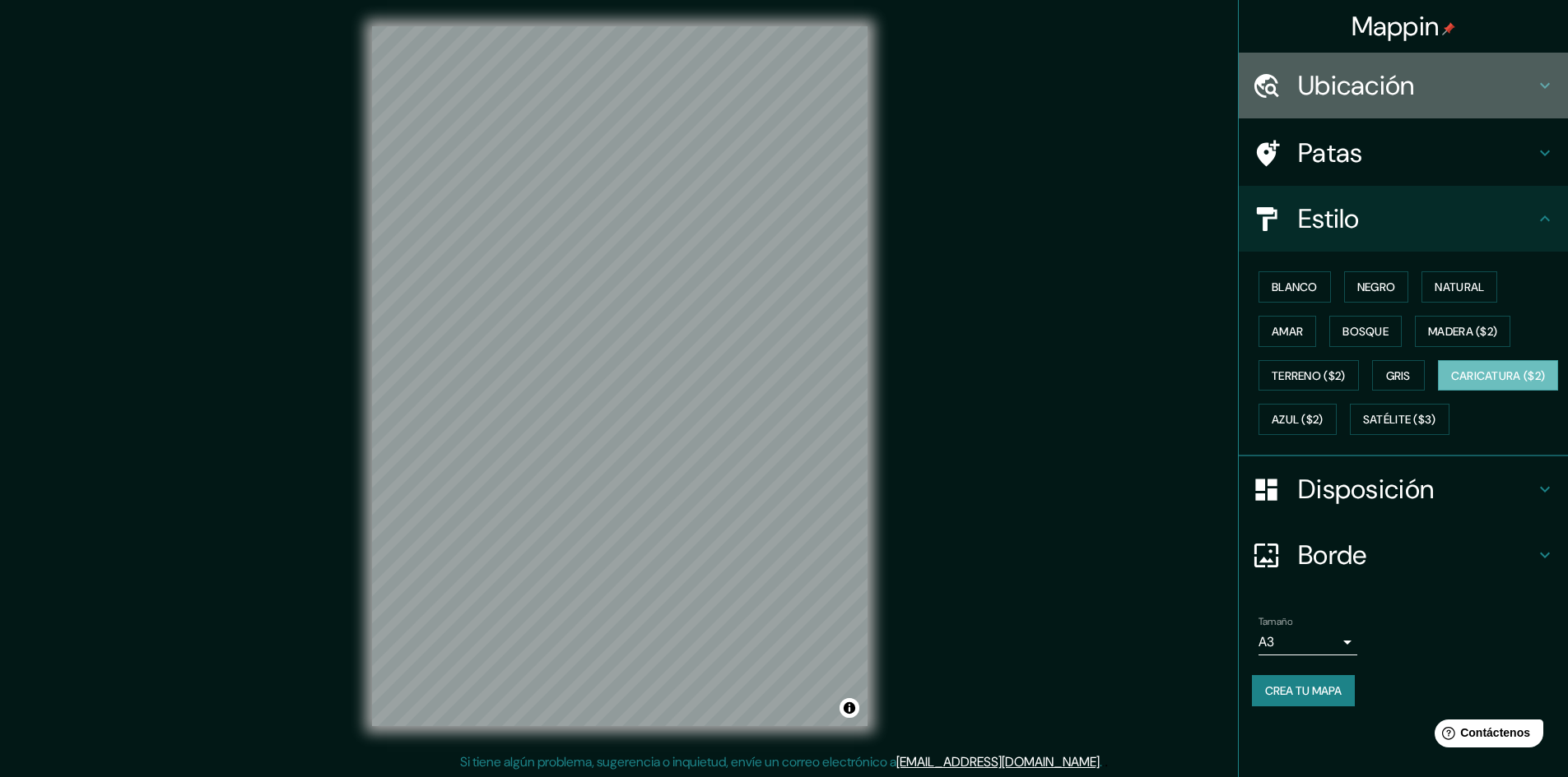
click at [1351, 65] on div "Ubicación" at bounding box center [1403, 85] width 329 height 66
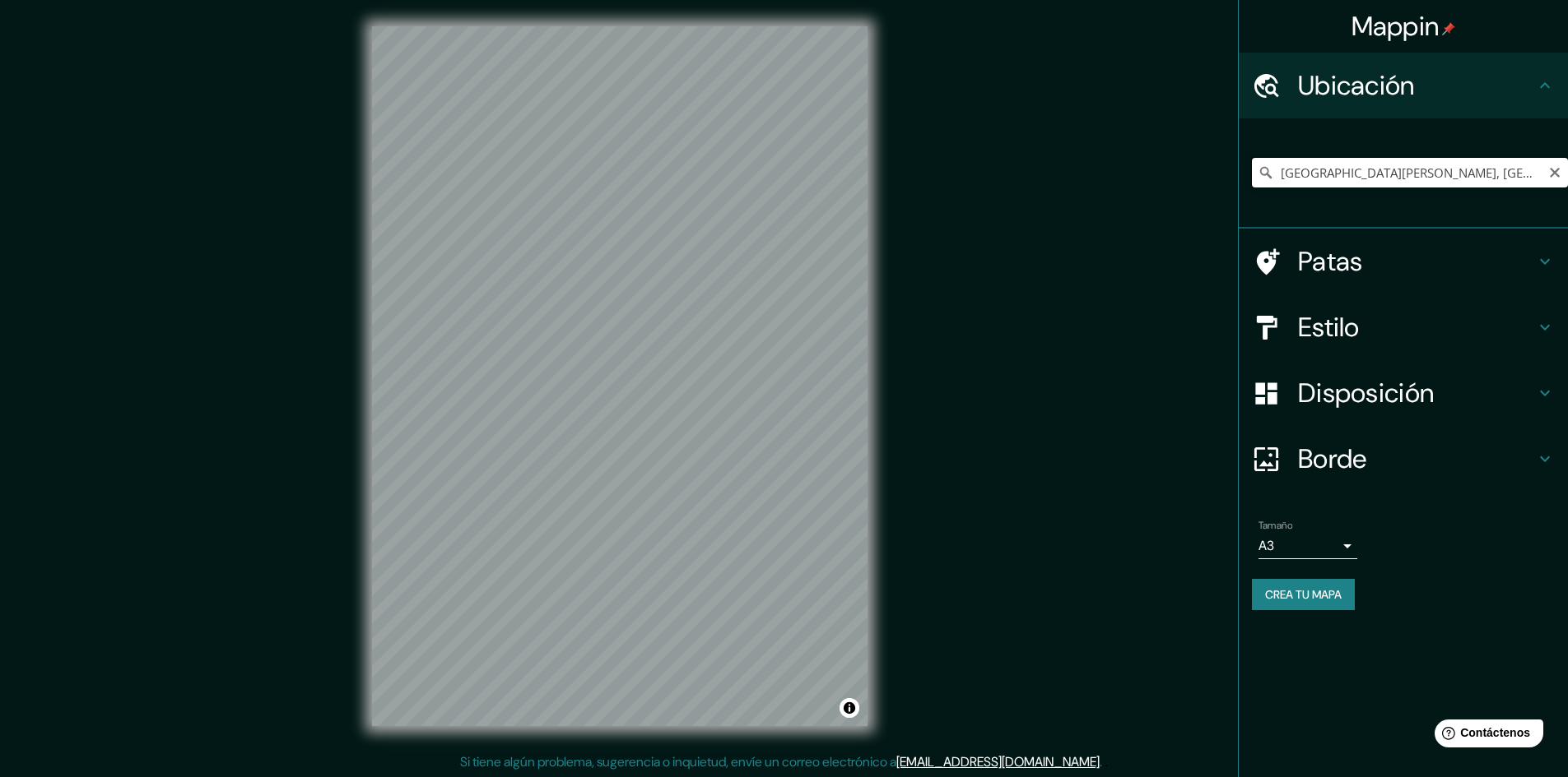
drag, startPoint x: 1521, startPoint y: 174, endPoint x: 1380, endPoint y: 180, distance: 141.1
click at [1380, 180] on input "[GEOGRAPHIC_DATA][PERSON_NAME], [GEOGRAPHIC_DATA], [GEOGRAPHIC_DATA], [GEOGRAPH…" at bounding box center [1410, 173] width 316 height 30
click at [1516, 171] on input "[GEOGRAPHIC_DATA][PERSON_NAME], [GEOGRAPHIC_DATA], [GEOGRAPHIC_DATA], [GEOGRAPH…" at bounding box center [1410, 173] width 316 height 30
drag, startPoint x: 1513, startPoint y: 171, endPoint x: 1403, endPoint y: 178, distance: 110.2
click at [1403, 178] on input "[GEOGRAPHIC_DATA][PERSON_NAME], [GEOGRAPHIC_DATA], [GEOGRAPHIC_DATA], [GEOGRAPH…" at bounding box center [1410, 173] width 316 height 30
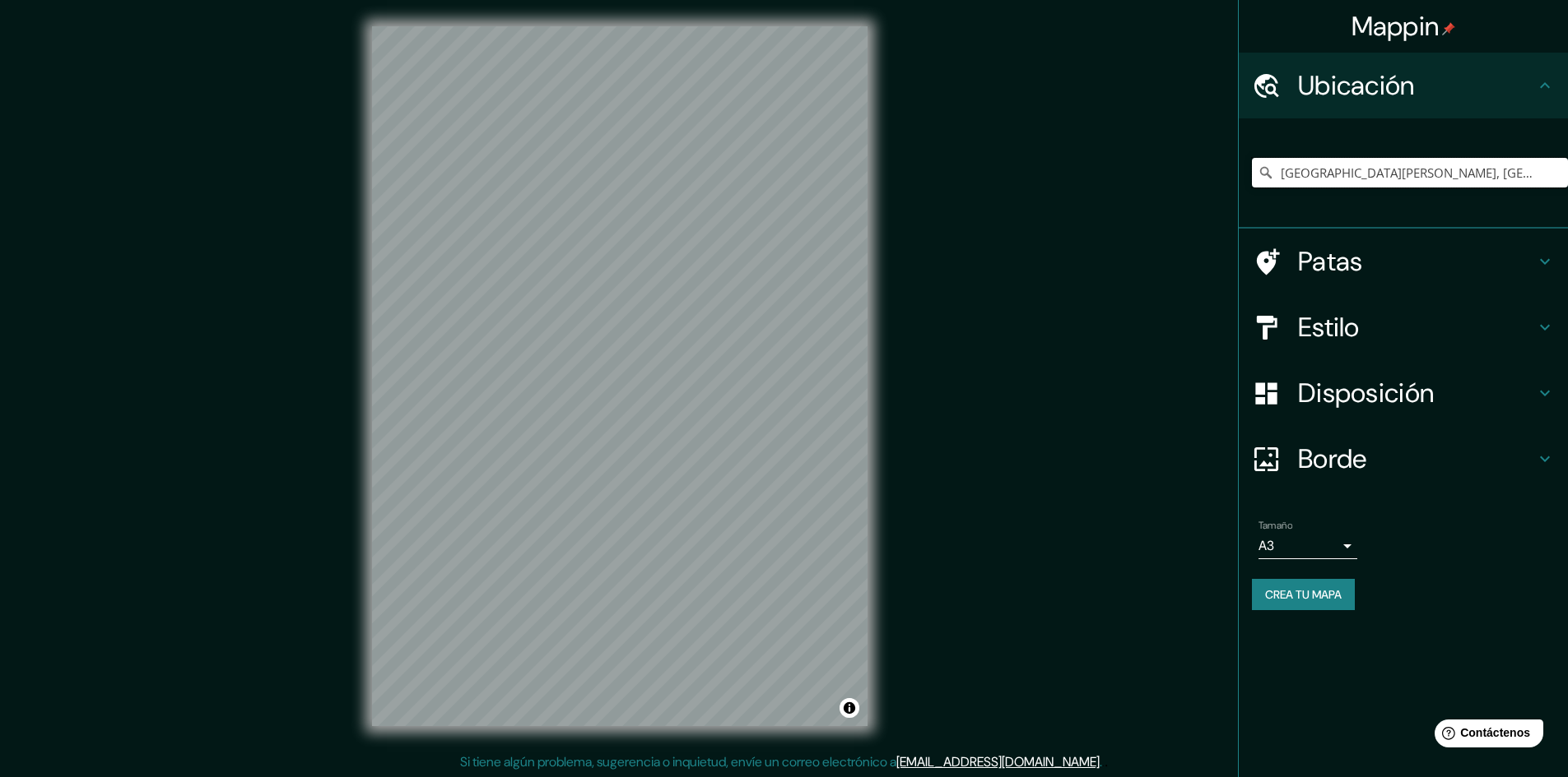
drag, startPoint x: 1426, startPoint y: 175, endPoint x: 1387, endPoint y: 174, distance: 39.0
click at [1387, 174] on input "[GEOGRAPHIC_DATA][PERSON_NAME], [GEOGRAPHIC_DATA], [GEOGRAPHIC_DATA], [GEOGRAPH…" at bounding box center [1410, 173] width 316 height 30
click at [1421, 183] on input "[GEOGRAPHIC_DATA][PERSON_NAME], [GEOGRAPHIC_DATA], [GEOGRAPHIC_DATA], [GEOGRAPH…" at bounding box center [1410, 173] width 316 height 30
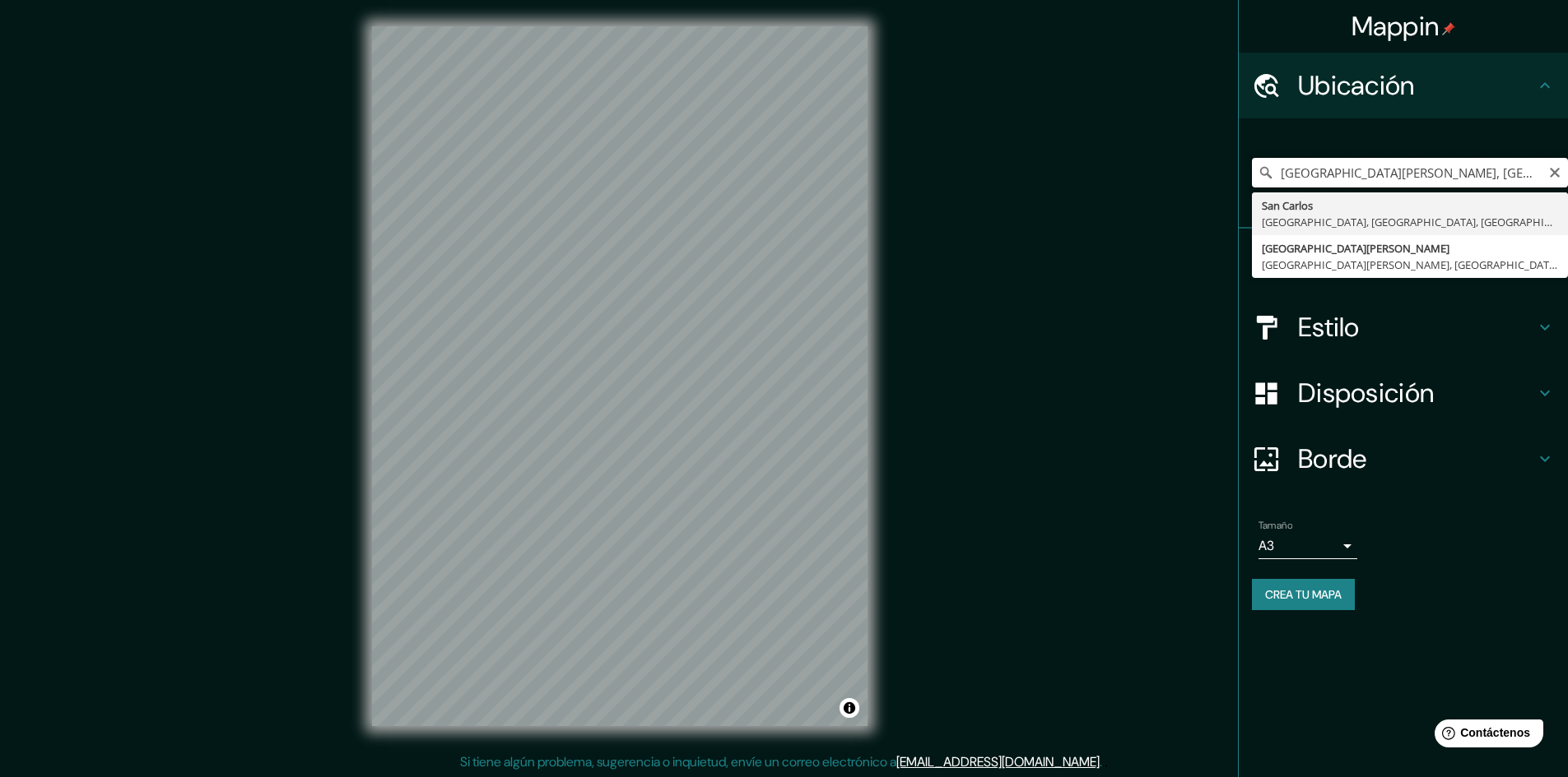
click at [1424, 182] on input "[GEOGRAPHIC_DATA][PERSON_NAME], [GEOGRAPHIC_DATA], [GEOGRAPHIC_DATA], [GEOGRAPH…" at bounding box center [1410, 173] width 316 height 30
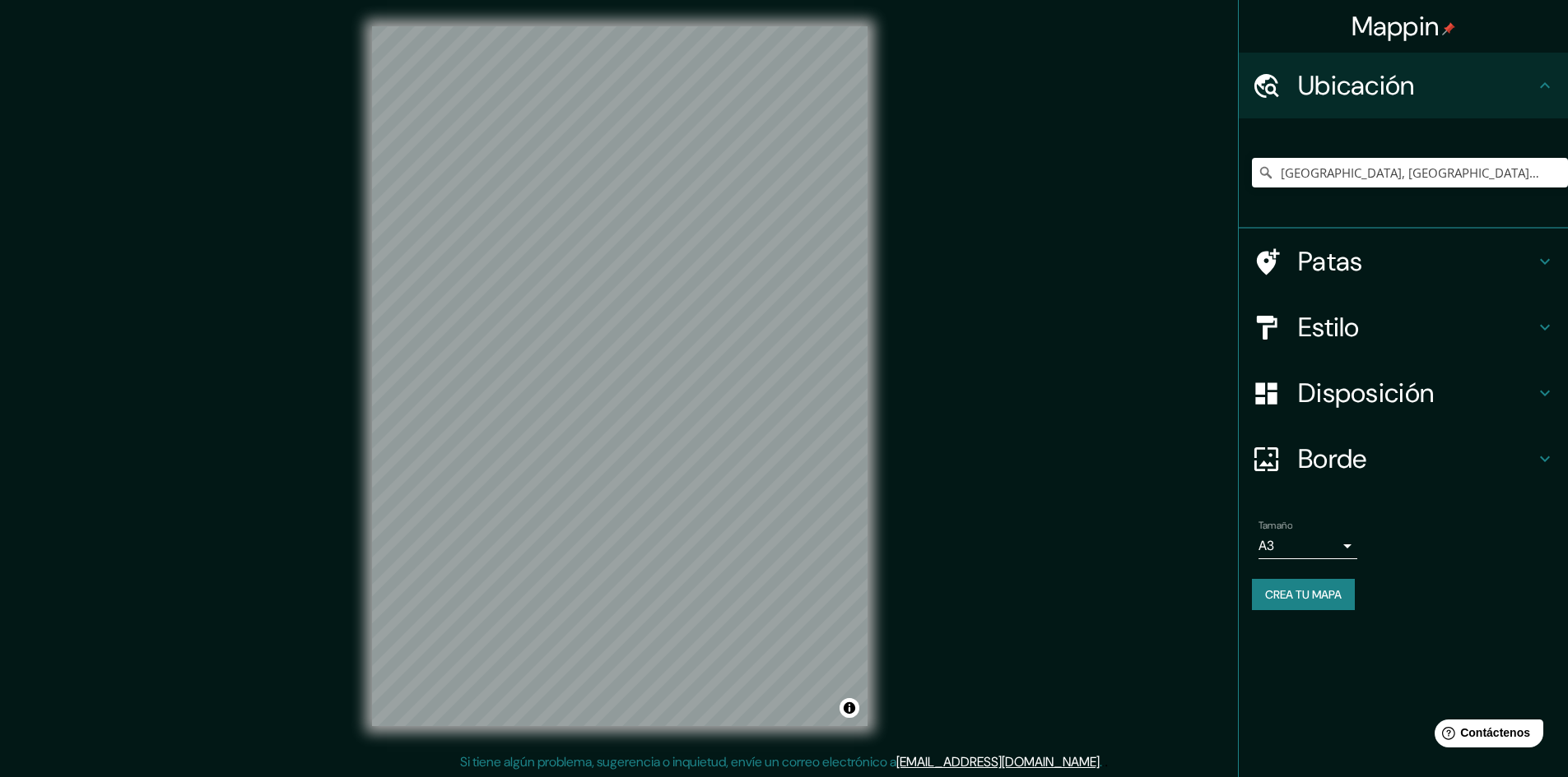
click at [1441, 311] on h4 "Estilo" at bounding box center [1416, 327] width 237 height 32
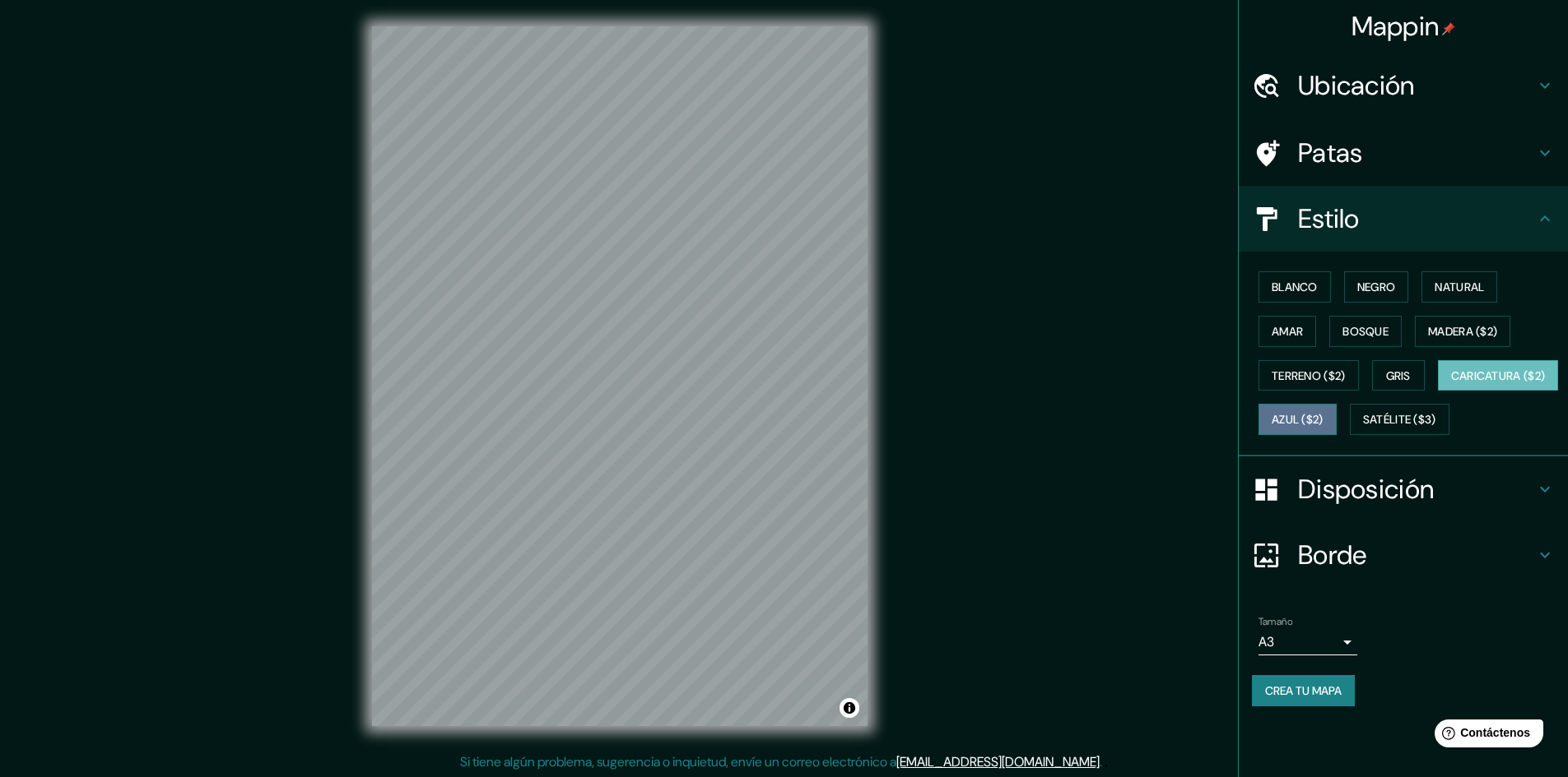
click at [1324, 409] on font "Azul ($2)" at bounding box center [1298, 419] width 52 height 21
click at [1363, 428] on font "Satélite ($3)" at bounding box center [1399, 421] width 73 height 15
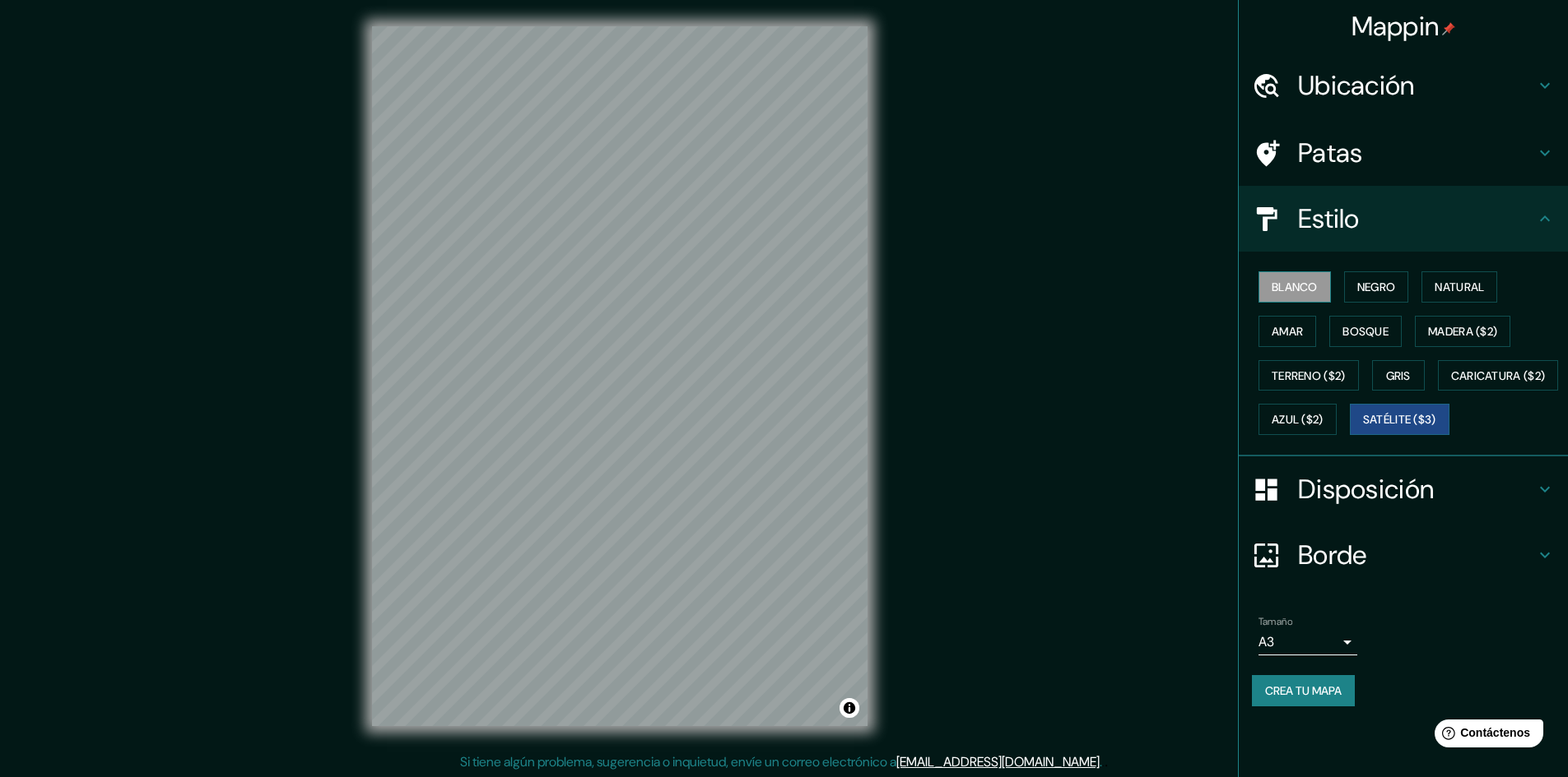
click at [1295, 291] on font "Blanco" at bounding box center [1295, 287] width 46 height 15
click at [1377, 289] on font "Negro" at bounding box center [1377, 287] width 39 height 15
click at [1445, 291] on font "Natural" at bounding box center [1458, 287] width 49 height 15
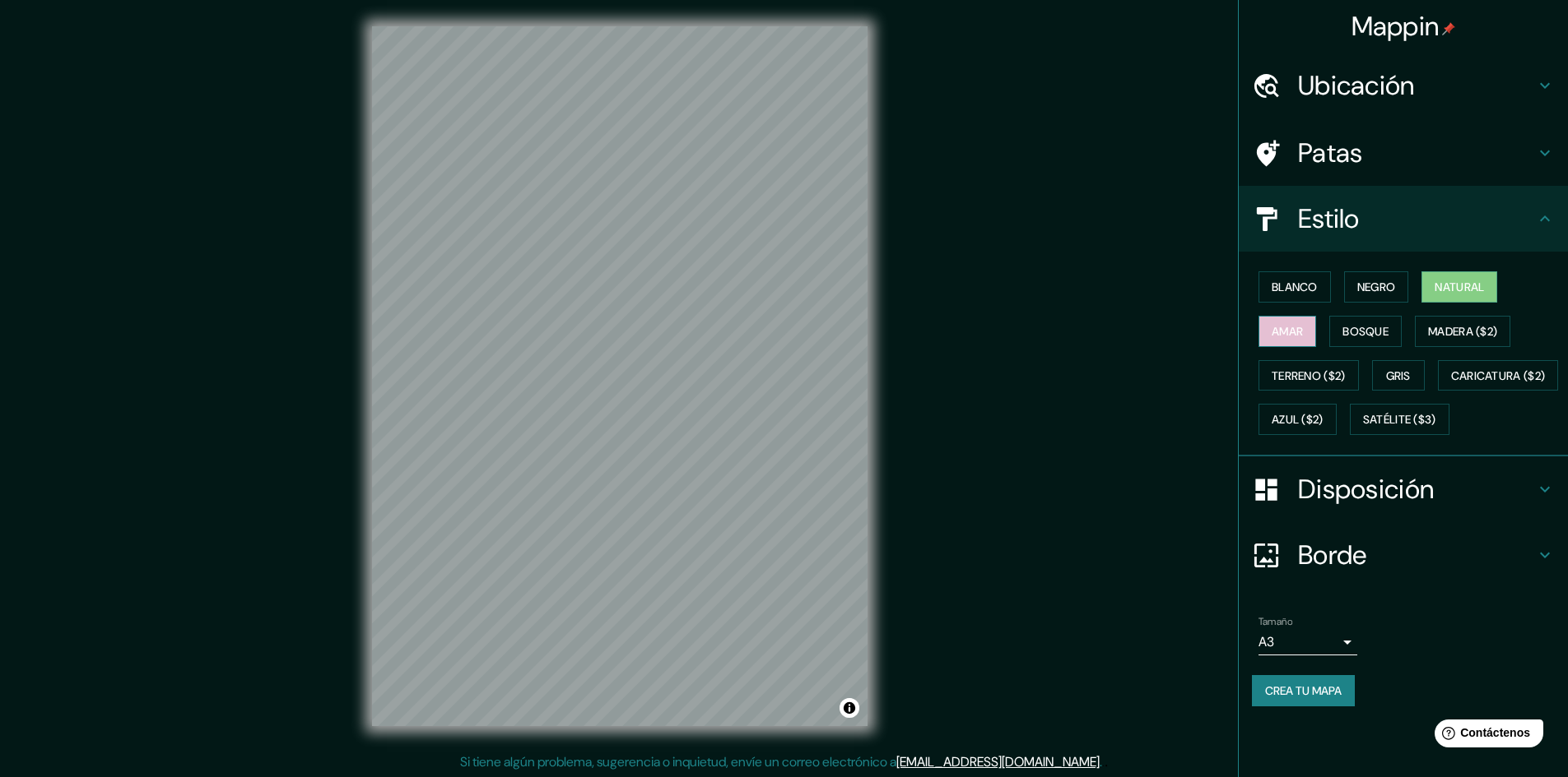
click at [1303, 330] on font "Amar" at bounding box center [1287, 331] width 32 height 15
click at [1362, 343] on button "Bosque" at bounding box center [1365, 331] width 72 height 32
click at [1474, 325] on font "Madera ($2)" at bounding box center [1462, 331] width 69 height 15
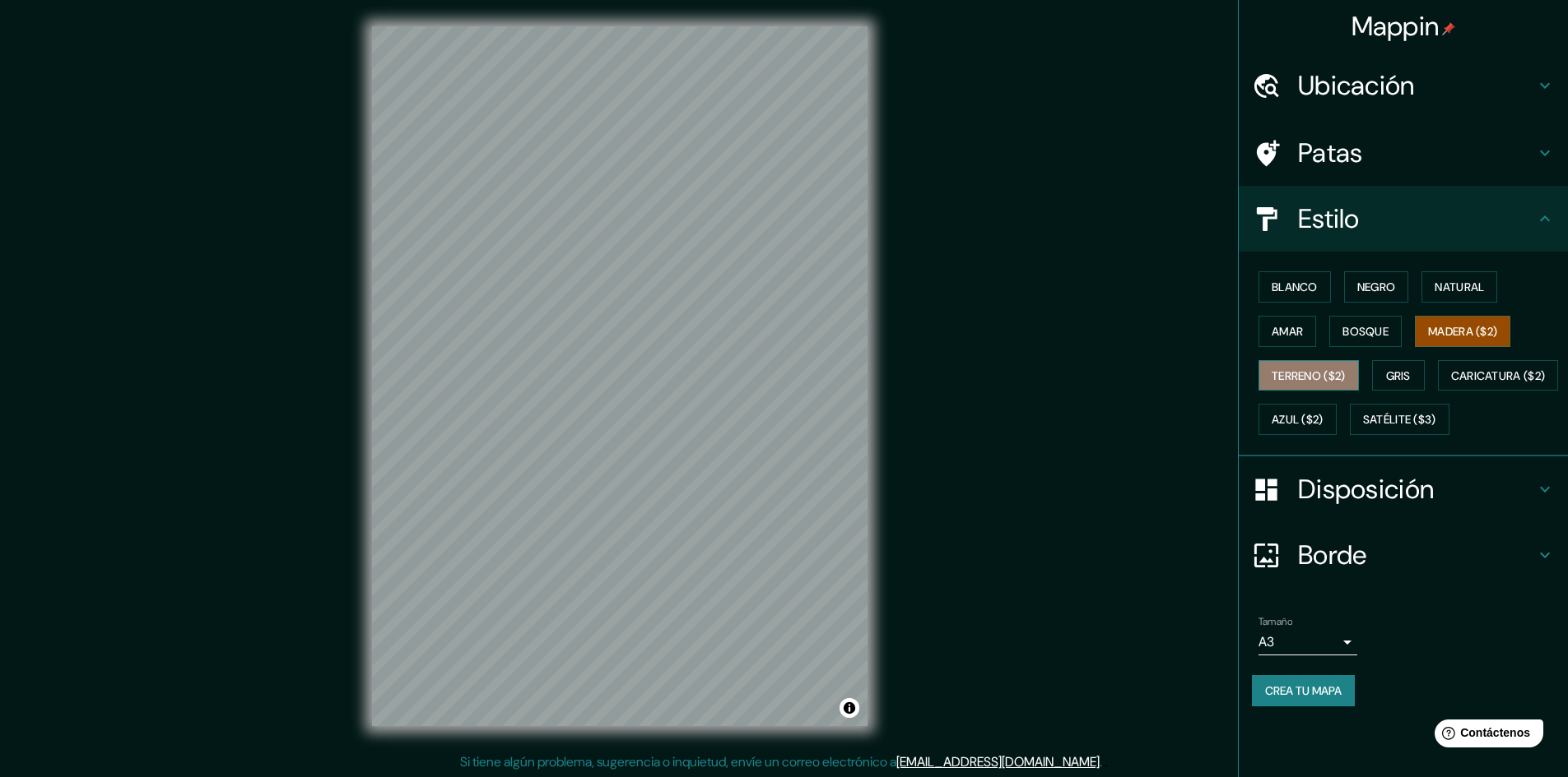
click at [1294, 378] on font "Terreno ($2)" at bounding box center [1309, 376] width 74 height 15
click at [1409, 380] on font "Gris" at bounding box center [1398, 376] width 25 height 15
click at [1335, 386] on button "Terreno ($2)" at bounding box center [1309, 376] width 100 height 32
click at [1451, 383] on font "Caricatura ($2)" at bounding box center [1498, 376] width 95 height 15
click at [1346, 65] on div "Ubicación" at bounding box center [1403, 85] width 329 height 66
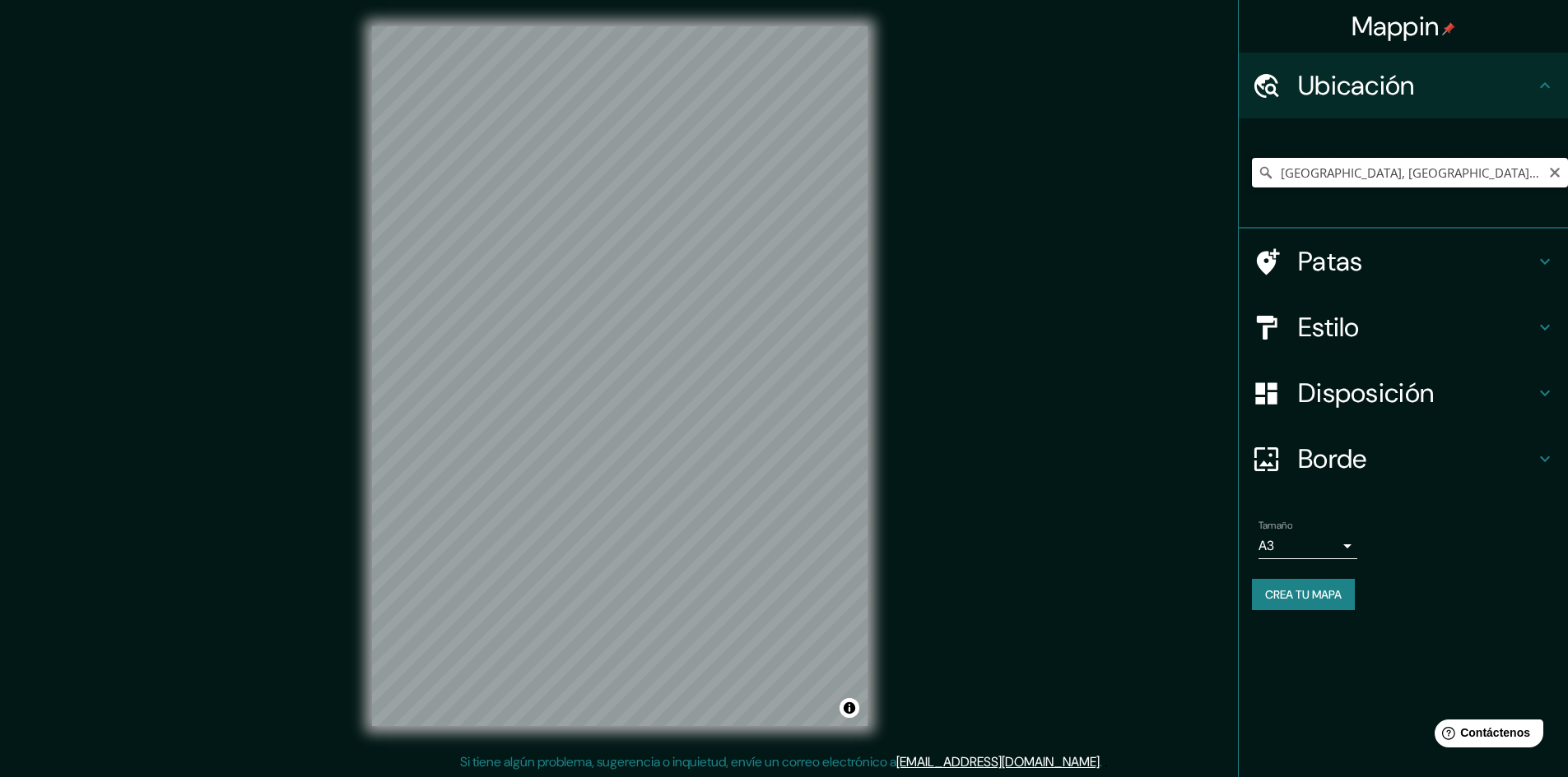
click at [1374, 179] on input "[GEOGRAPHIC_DATA], [GEOGRAPHIC_DATA], [GEOGRAPHIC_DATA], [GEOGRAPHIC_DATA]" at bounding box center [1410, 173] width 316 height 30
drag, startPoint x: 1483, startPoint y: 176, endPoint x: 1074, endPoint y: 197, distance: 409.5
click at [1074, 197] on div "Mappin Ubicación Surco, [GEOGRAPHIC_DATA], [GEOGRAPHIC_DATA] Patas Estilo Dispo…" at bounding box center [784, 389] width 1568 height 779
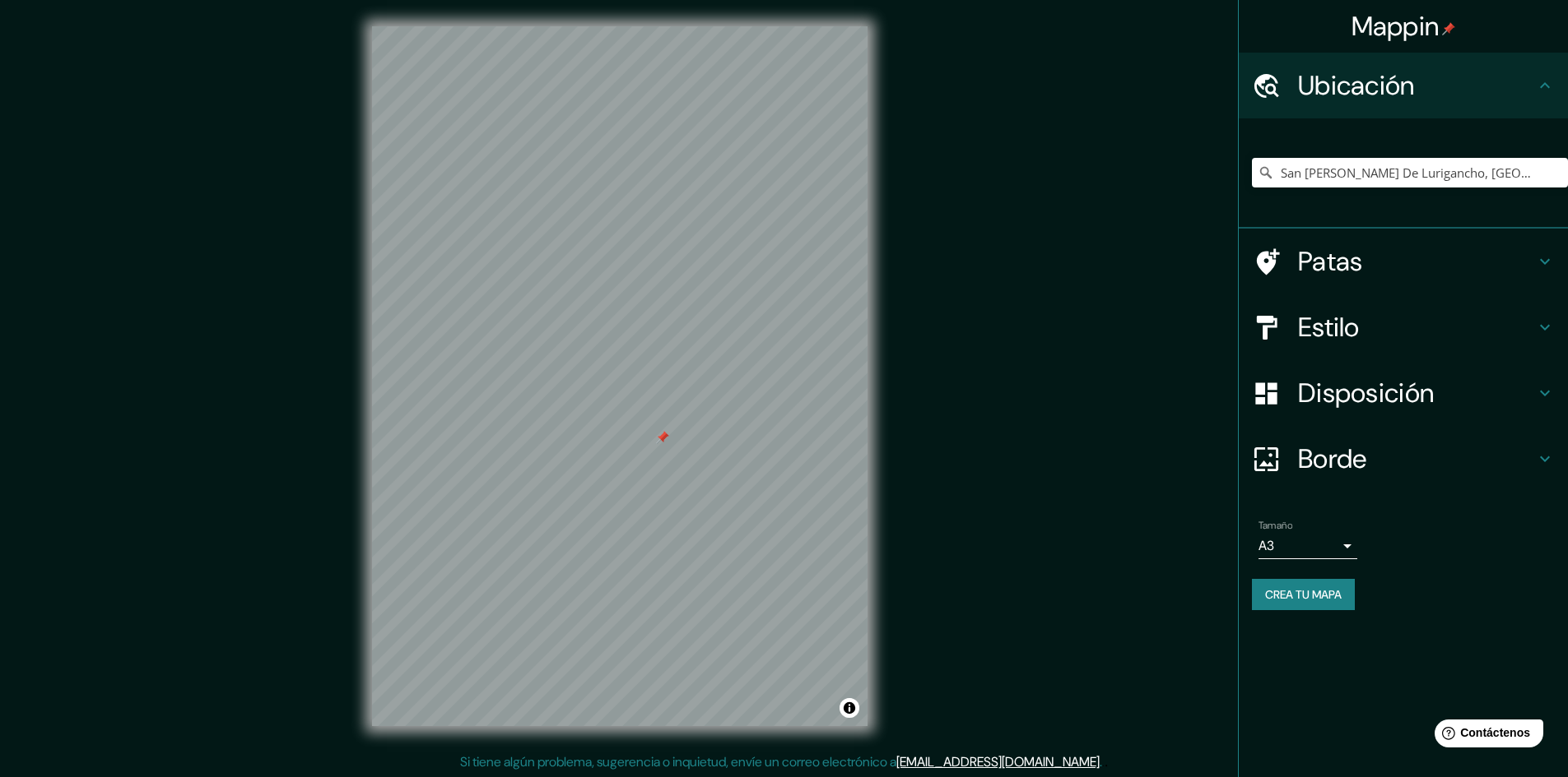
click at [658, 438] on div at bounding box center [662, 437] width 13 height 13
click at [1443, 170] on input "San [PERSON_NAME] De Lurigancho, [GEOGRAPHIC_DATA], [GEOGRAPHIC_DATA], [GEOGRAP…" at bounding box center [1410, 173] width 316 height 30
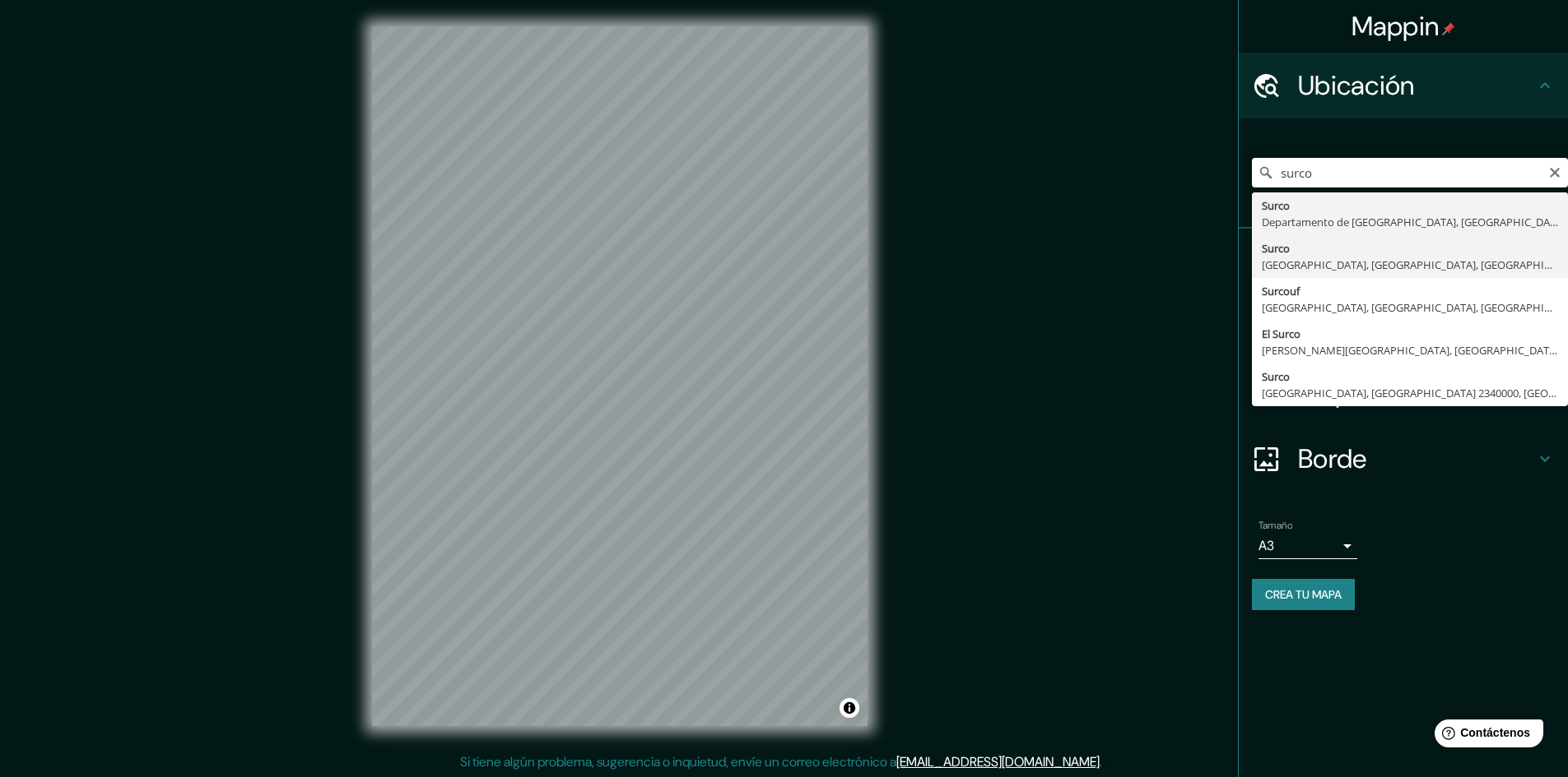
type input "Surco, [GEOGRAPHIC_DATA], [GEOGRAPHIC_DATA], [GEOGRAPHIC_DATA]"
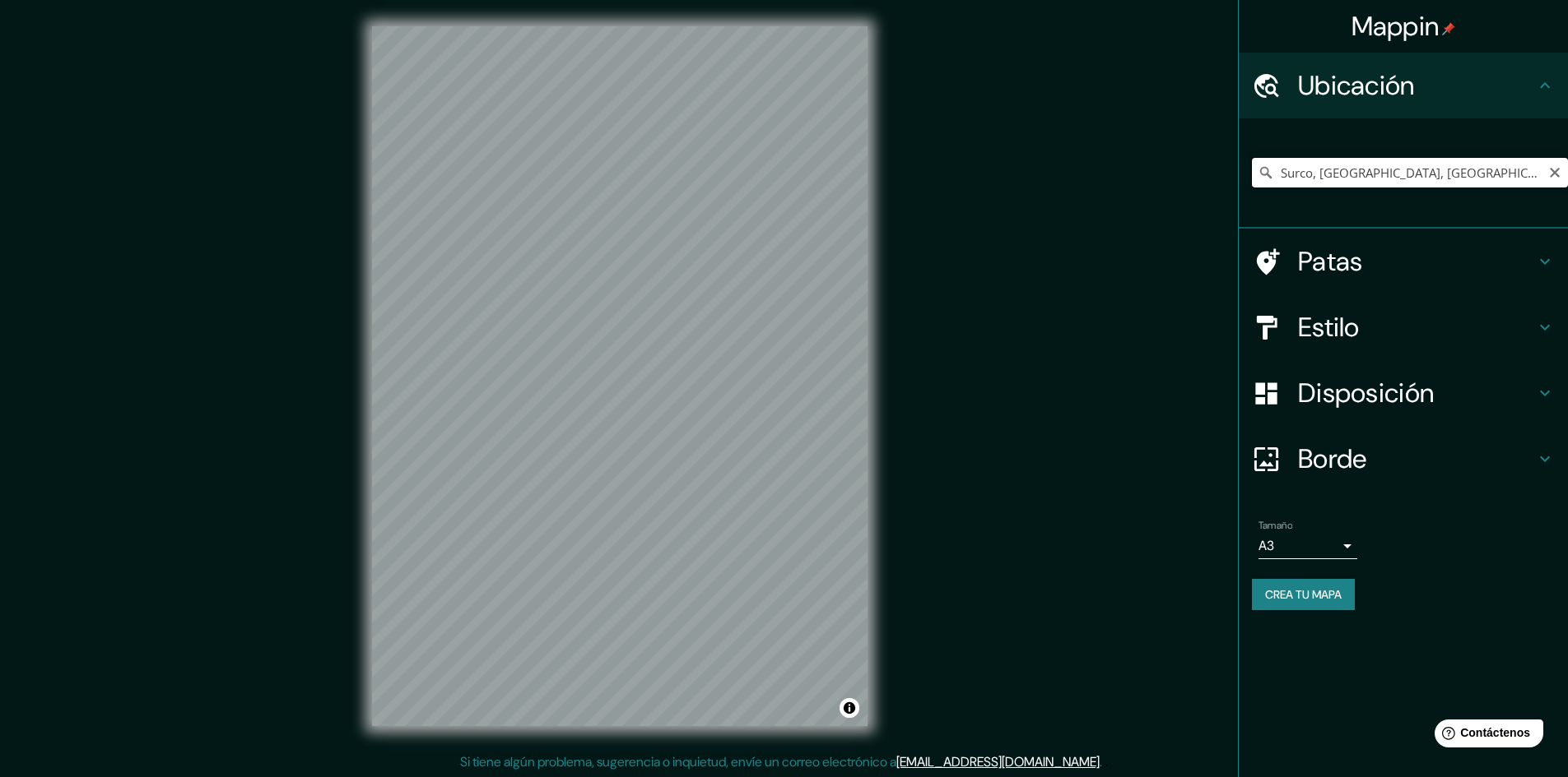
click at [1474, 163] on input "Surco, [GEOGRAPHIC_DATA], [GEOGRAPHIC_DATA], [GEOGRAPHIC_DATA]" at bounding box center [1410, 173] width 316 height 30
click at [760, 270] on div at bounding box center [758, 271] width 13 height 13
click at [769, 473] on div at bounding box center [769, 467] width 13 height 13
click at [763, 469] on div at bounding box center [761, 467] width 13 height 13
click at [684, 323] on div at bounding box center [682, 318] width 13 height 13
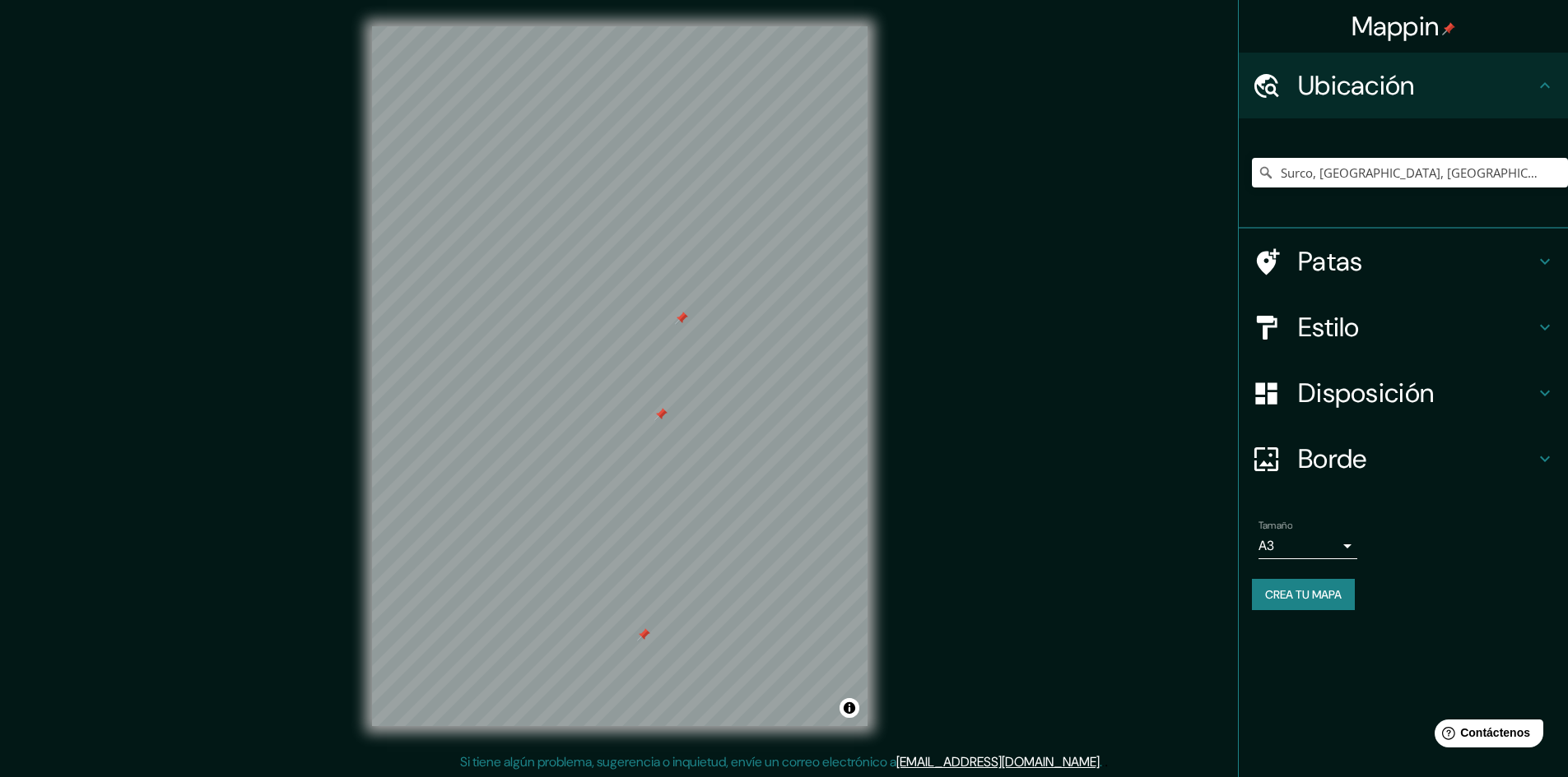
click at [685, 324] on div at bounding box center [682, 318] width 13 height 13
click at [674, 425] on div at bounding box center [668, 421] width 13 height 13
click at [687, 429] on div at bounding box center [686, 425] width 13 height 13
click at [643, 422] on div at bounding box center [644, 419] width 13 height 13
click at [639, 409] on div at bounding box center [636, 408] width 13 height 13
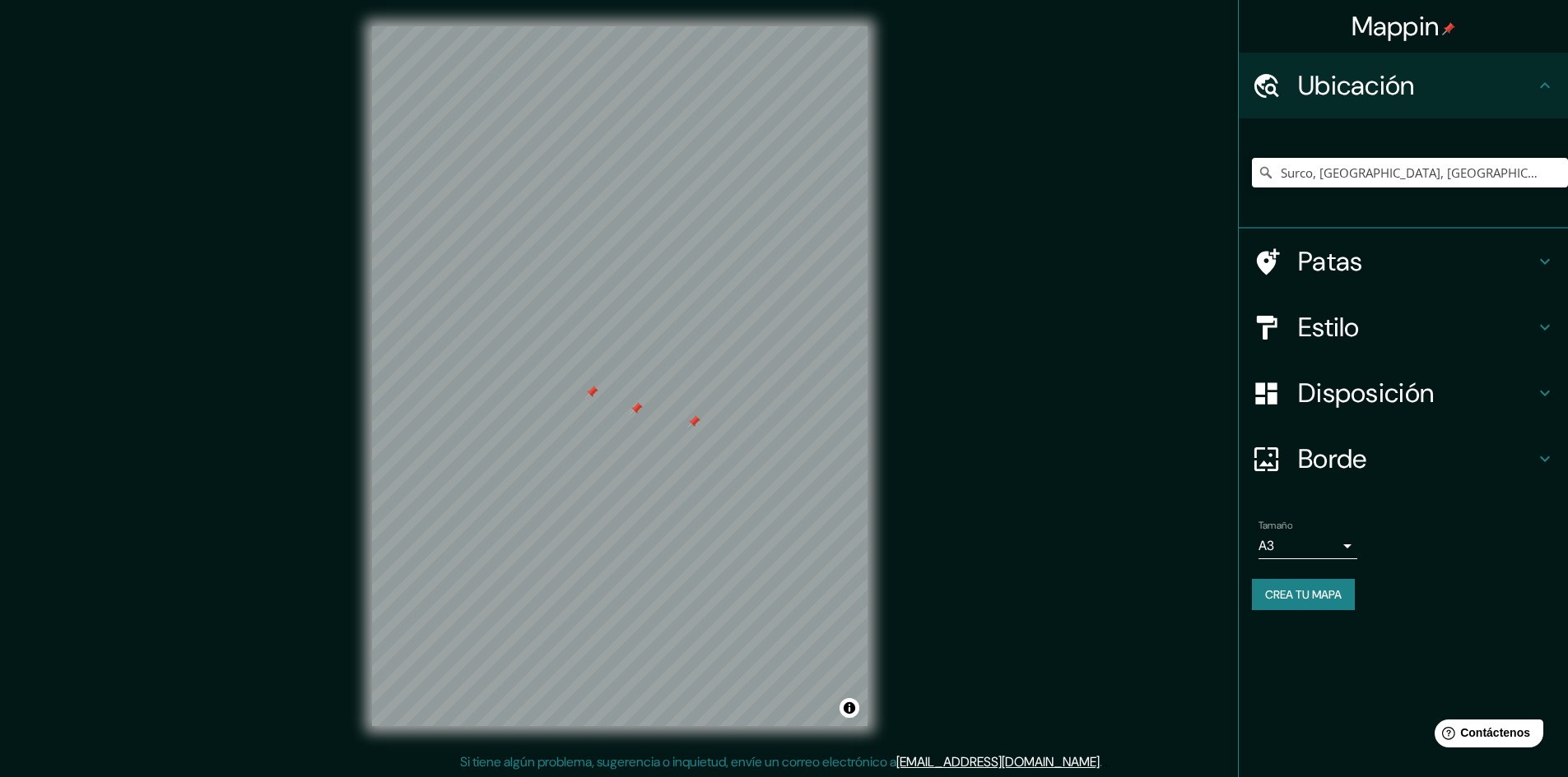
click at [592, 393] on div at bounding box center [592, 393] width 13 height 13
click at [636, 406] on div at bounding box center [636, 408] width 13 height 13
click at [691, 423] on div at bounding box center [694, 421] width 13 height 13
click at [699, 437] on div at bounding box center [698, 436] width 13 height 13
click at [708, 433] on div at bounding box center [706, 431] width 13 height 13
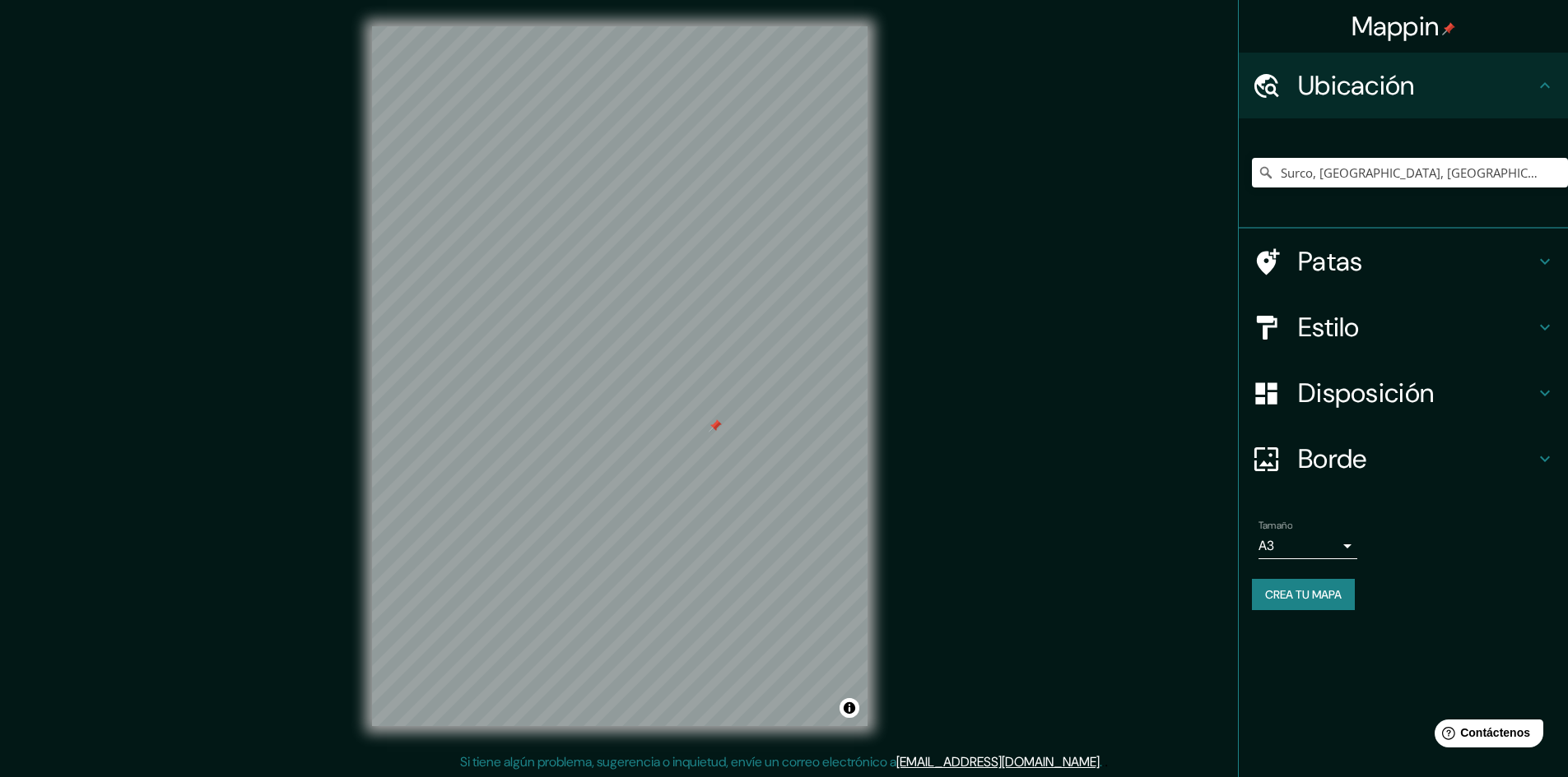
click at [716, 426] on div at bounding box center [715, 426] width 13 height 13
click at [652, 629] on div at bounding box center [649, 628] width 13 height 13
